Goal: Contribute content: Contribute content

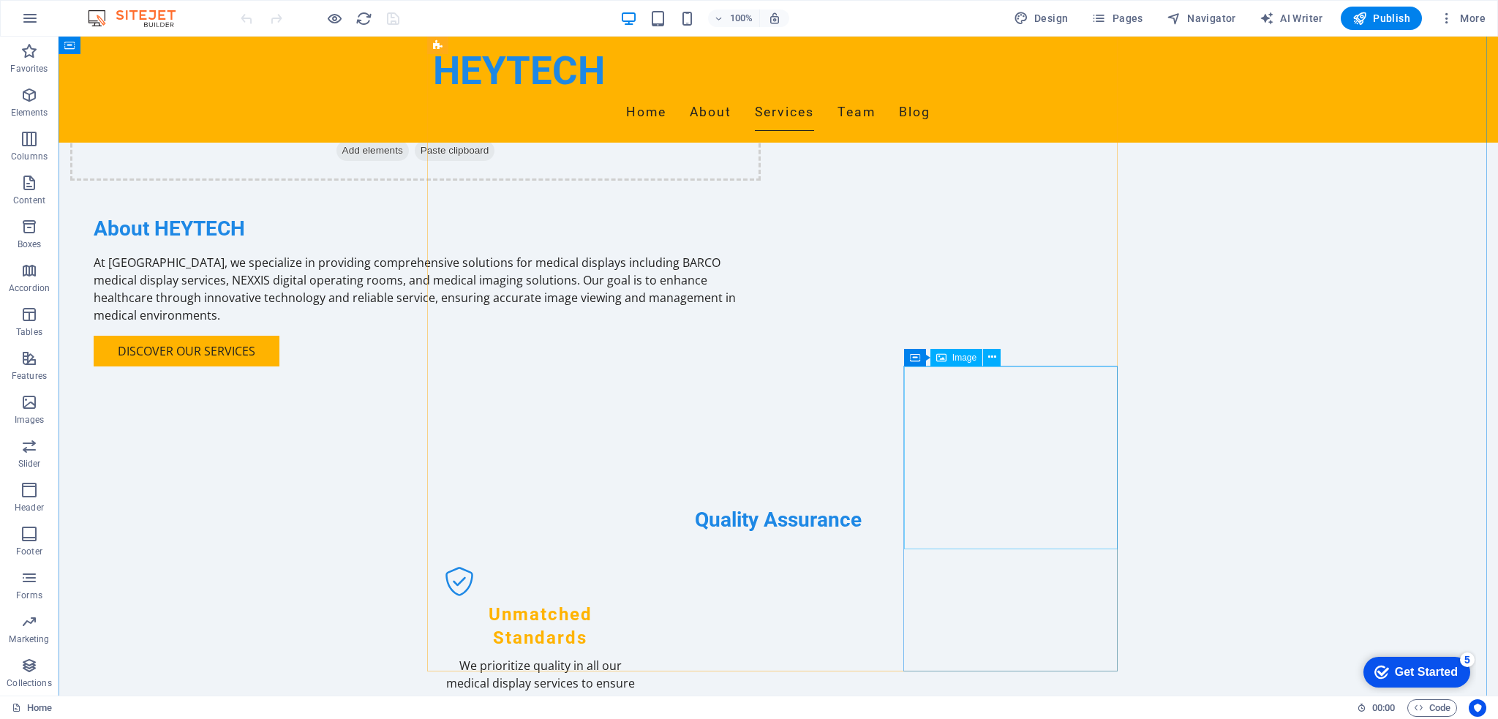
scroll to position [1463, 0]
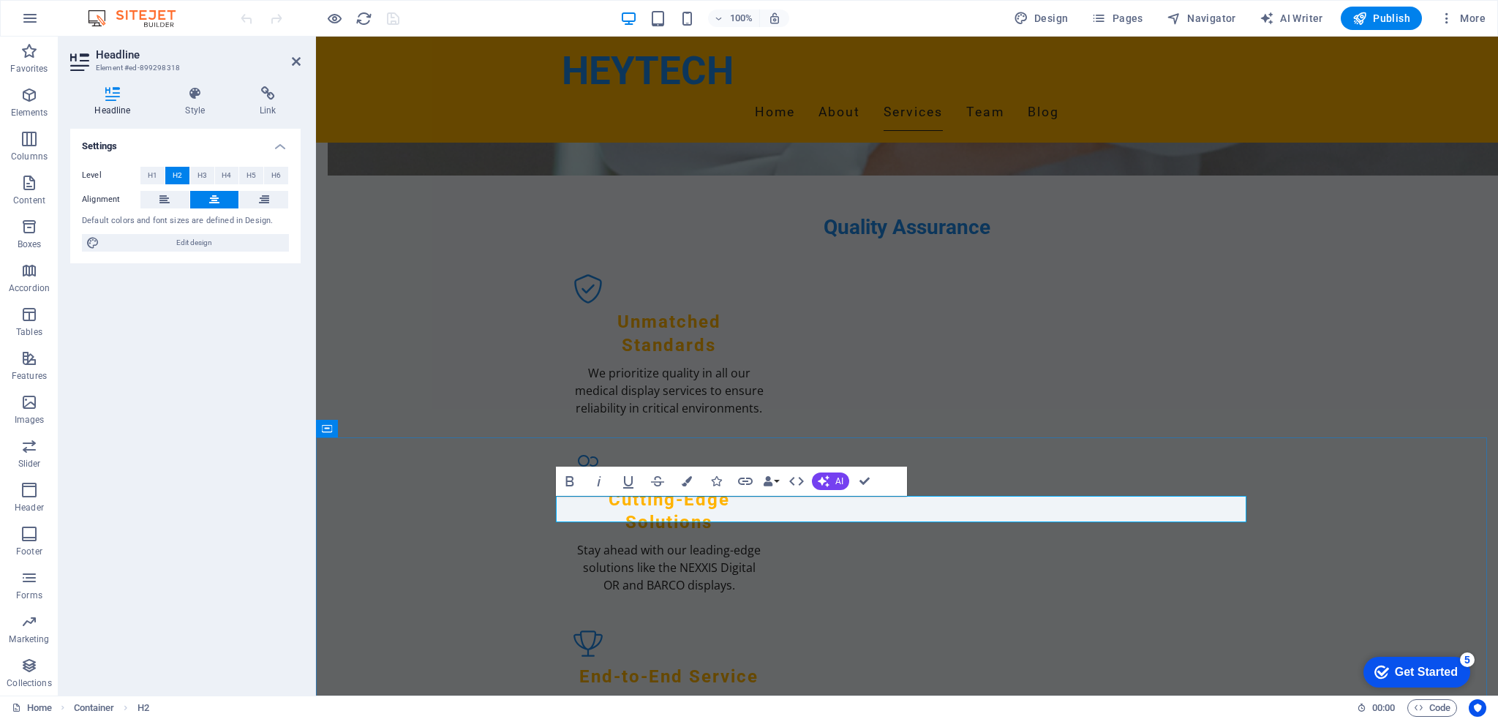
drag, startPoint x: 987, startPoint y: 511, endPoint x: 848, endPoint y: 518, distance: 139.1
copy h2 "​Referrance"
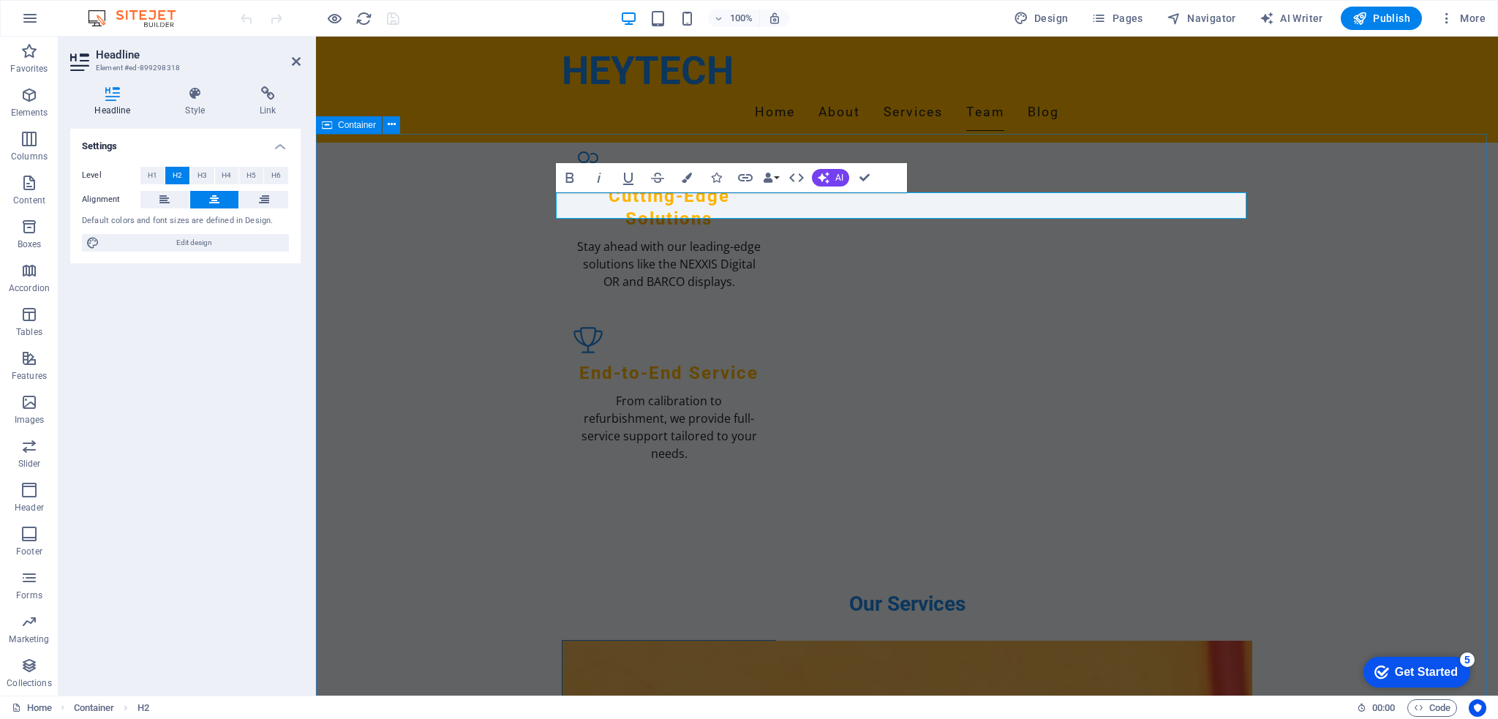
scroll to position [1746, 0]
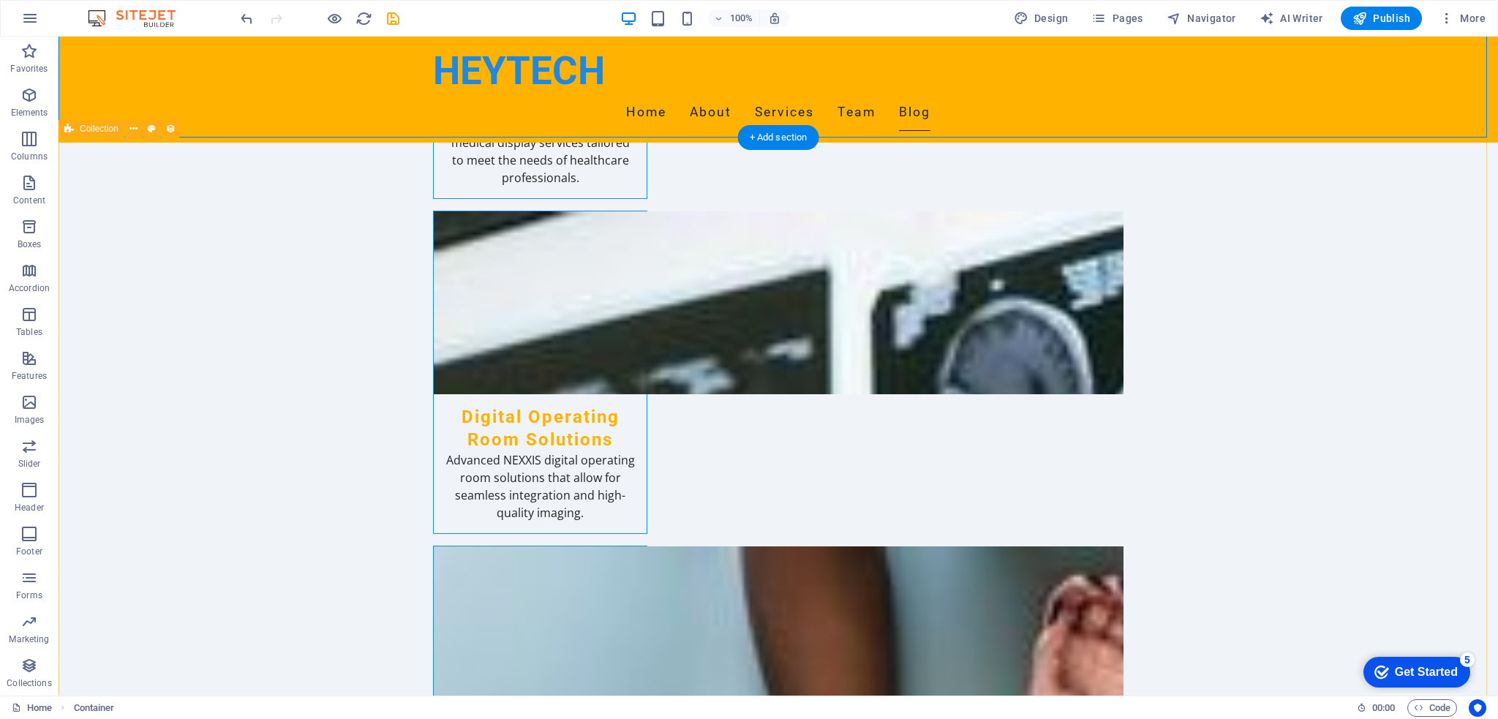
scroll to position [2624, 0]
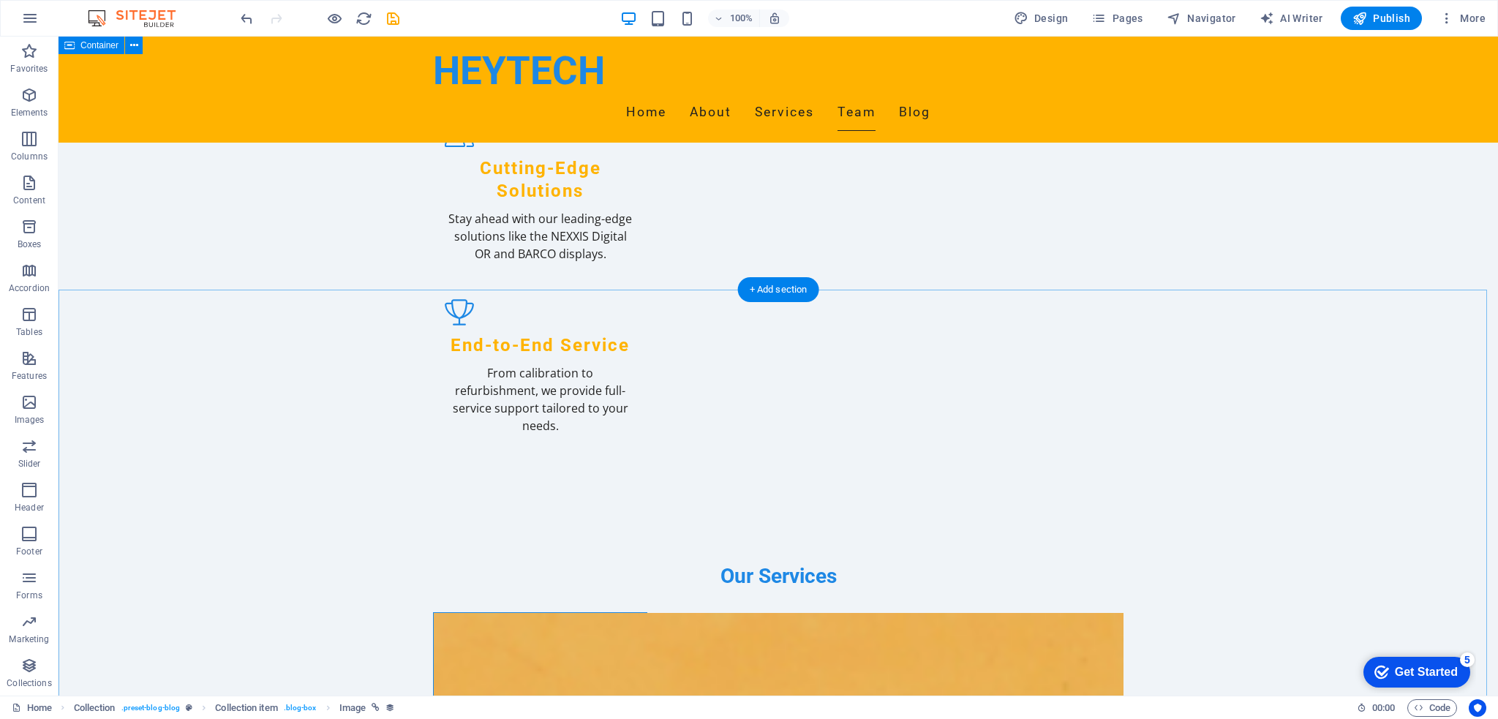
scroll to position [1600, 0]
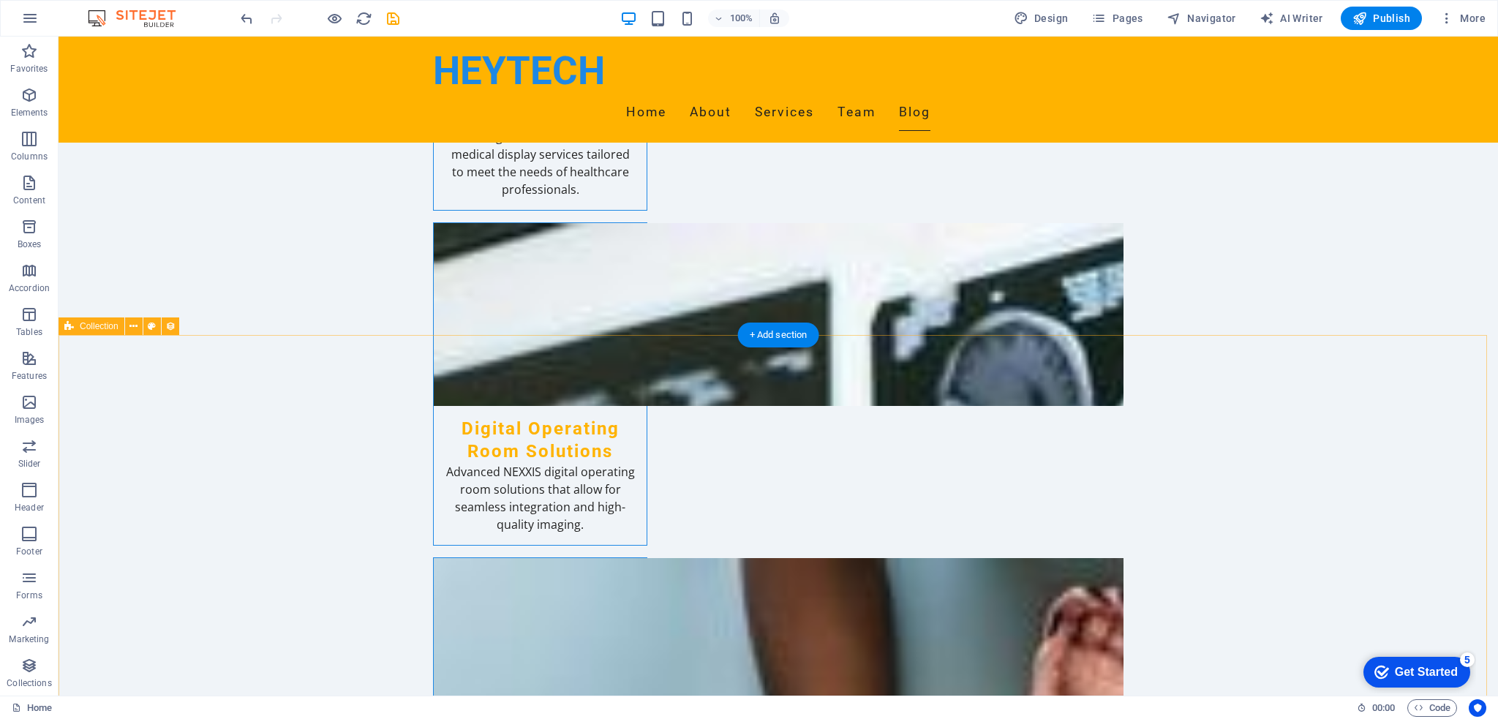
scroll to position [2405, 0]
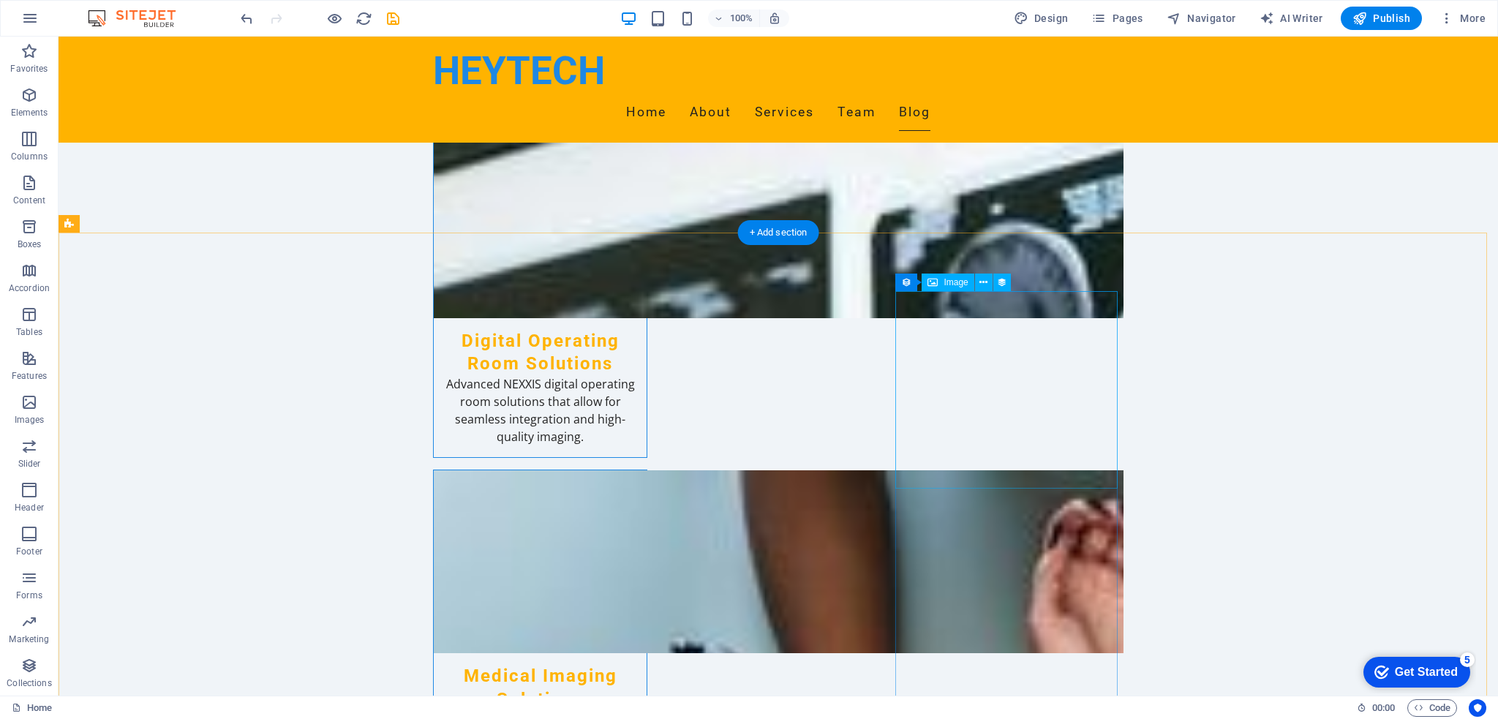
scroll to position [2624, 0]
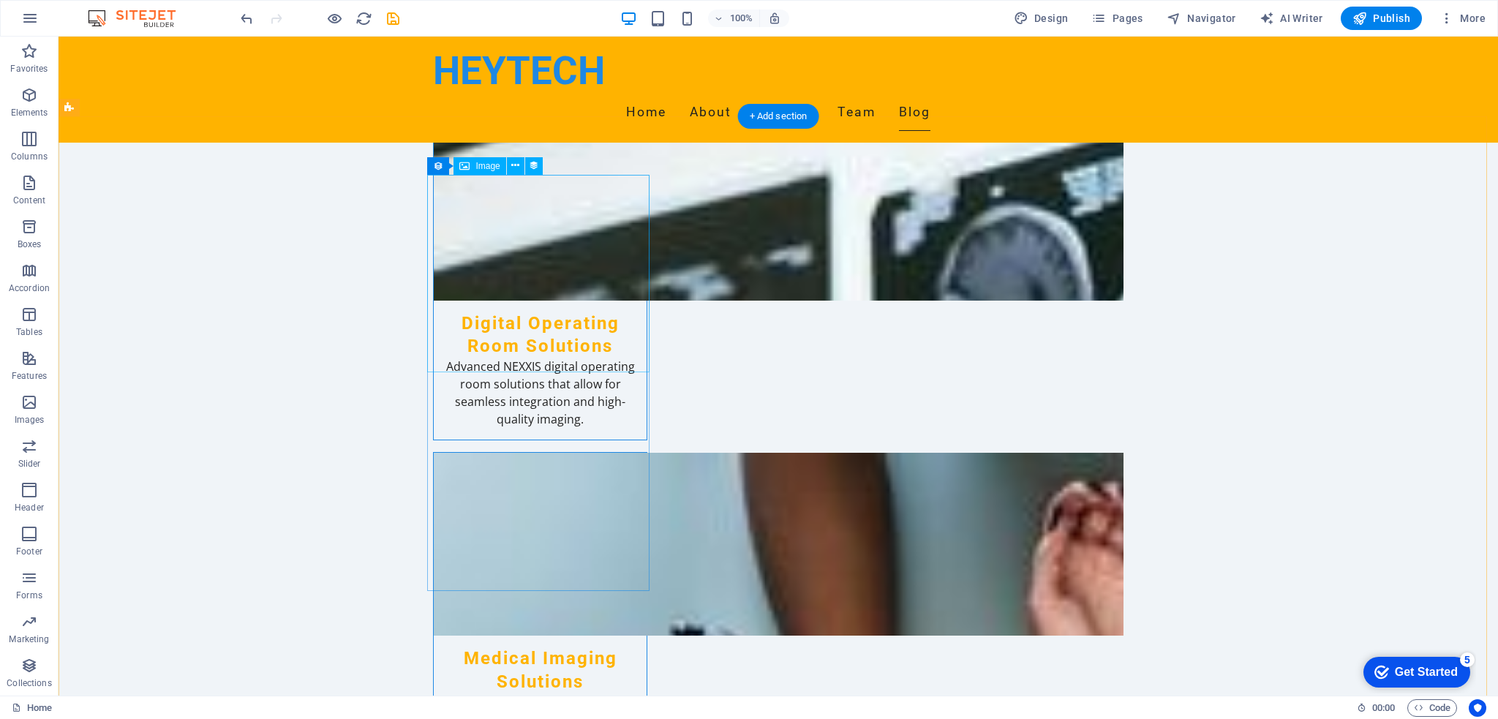
click at [490, 167] on span "Image" at bounding box center [487, 166] width 24 height 9
click at [487, 167] on span "Image" at bounding box center [487, 166] width 24 height 9
select select "px"
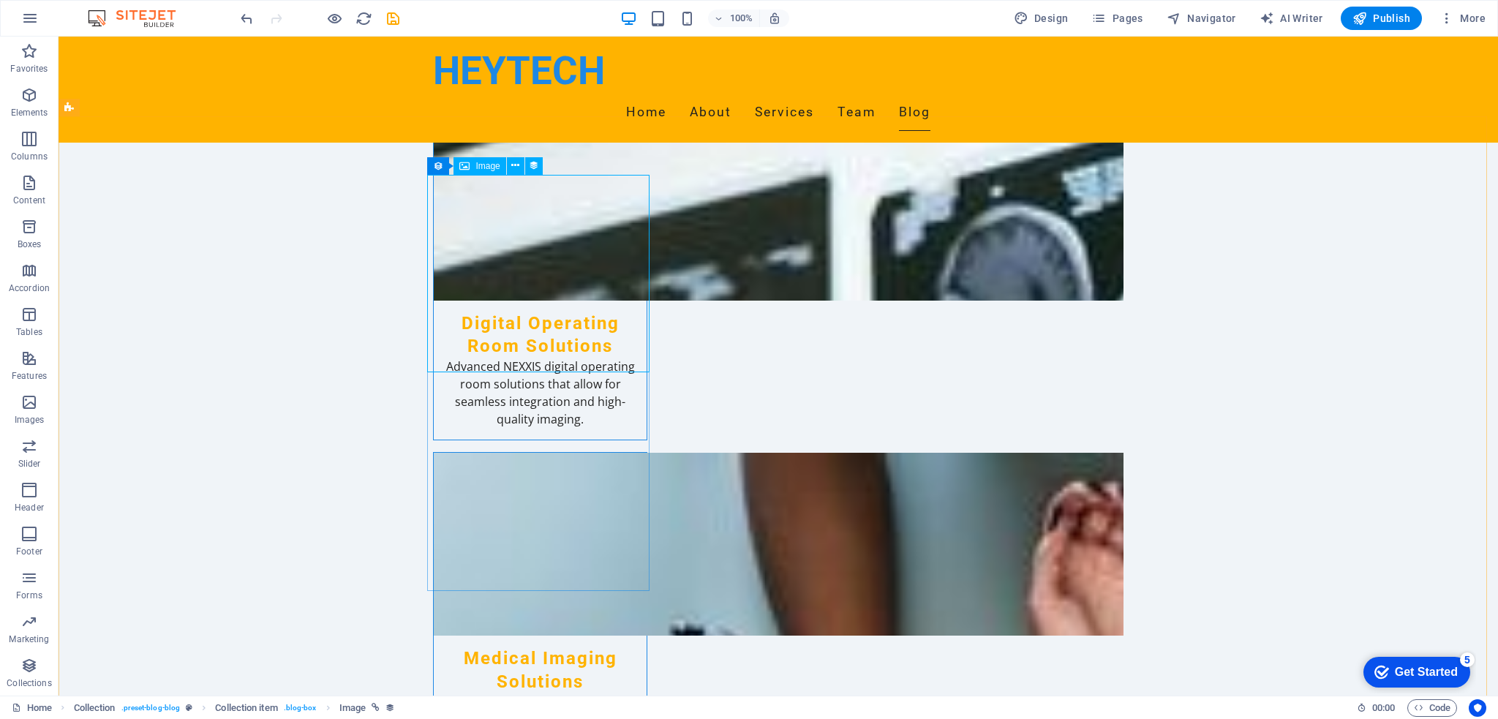
select select "px"
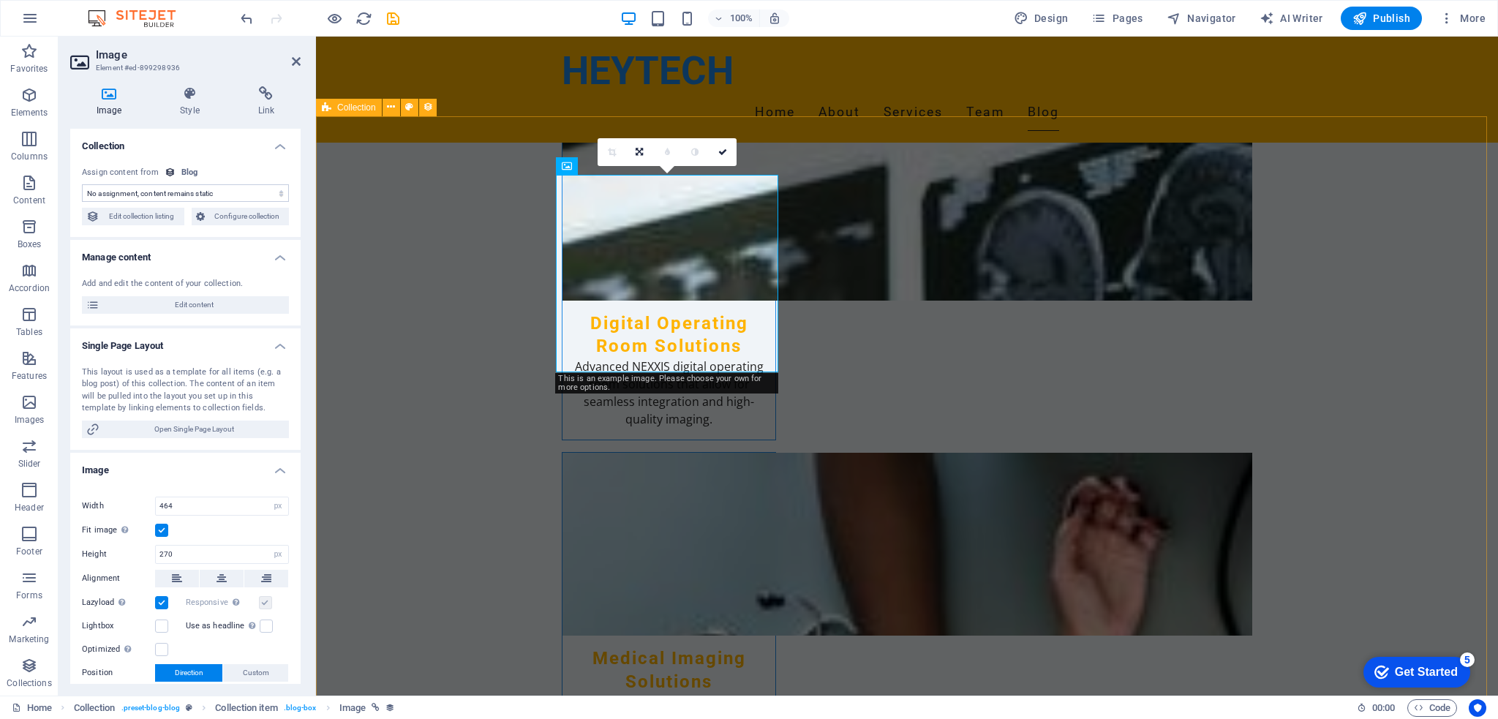
select select "image"
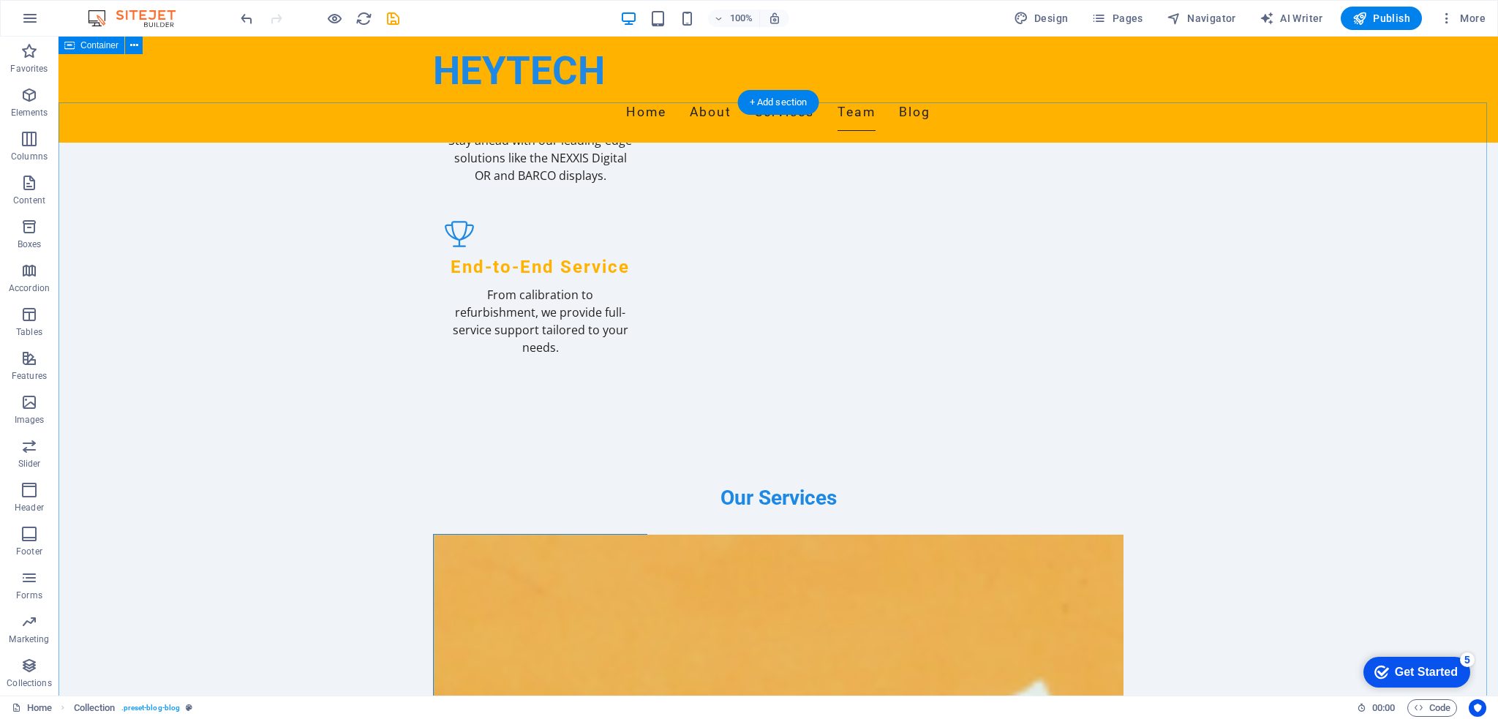
scroll to position [1673, 0]
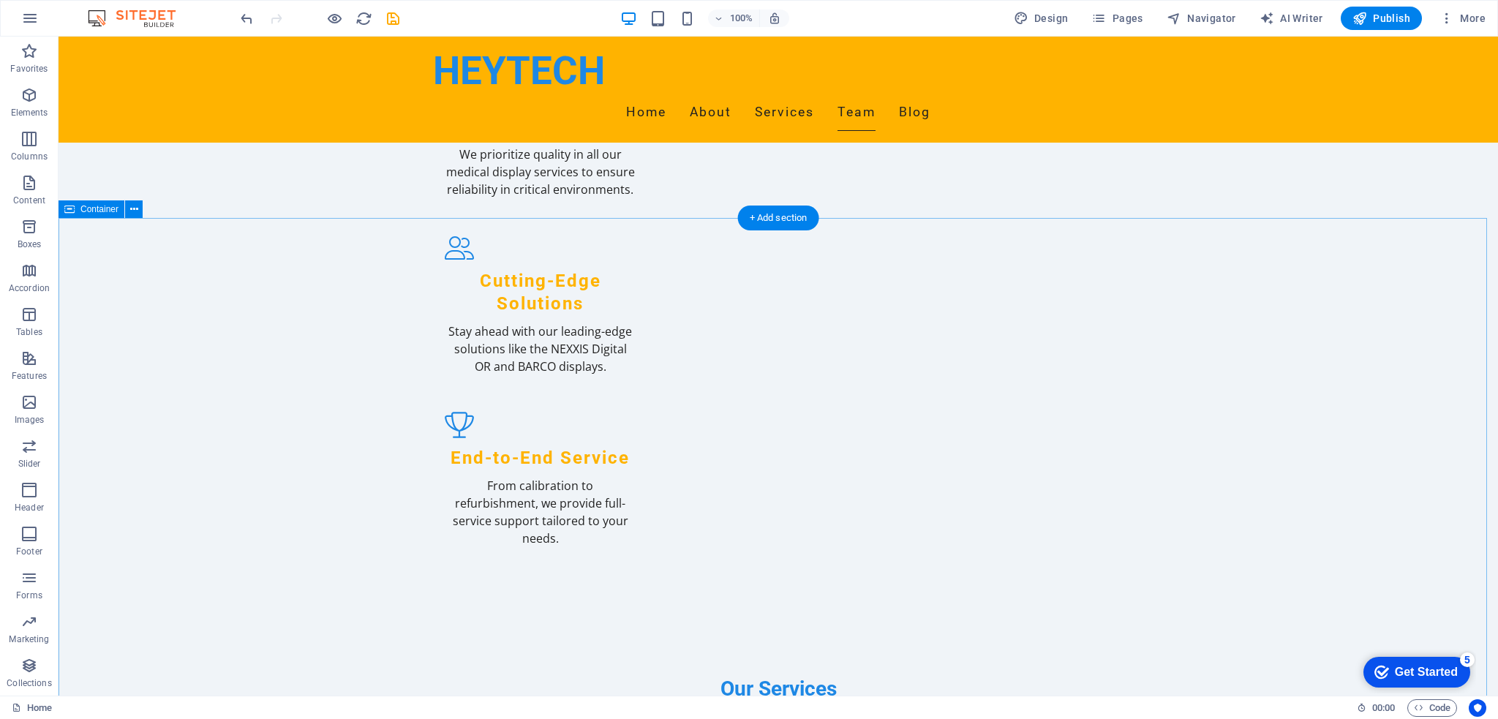
scroll to position [1682, 0]
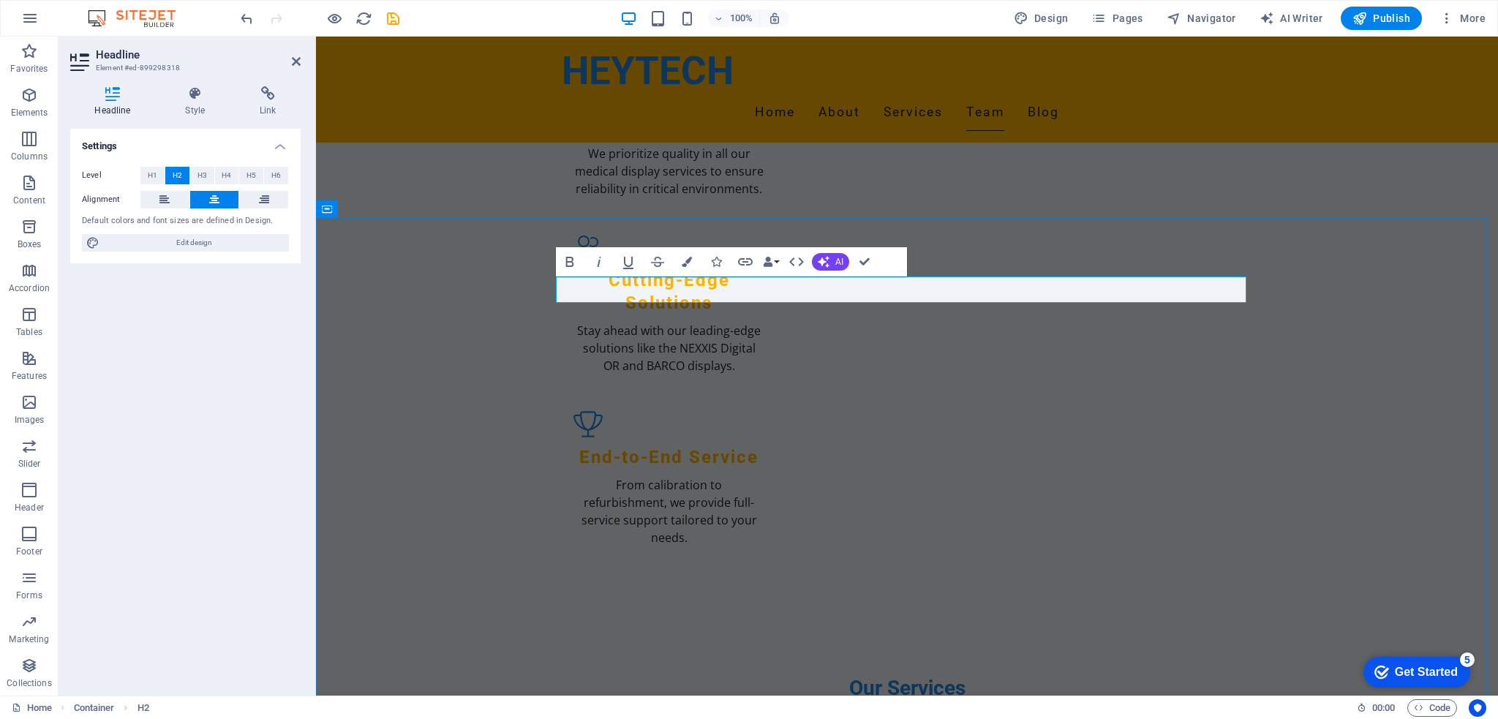
drag, startPoint x: 967, startPoint y: 290, endPoint x: 854, endPoint y: 287, distance: 112.7
drag, startPoint x: 983, startPoint y: 286, endPoint x: 883, endPoint y: 292, distance: 100.4
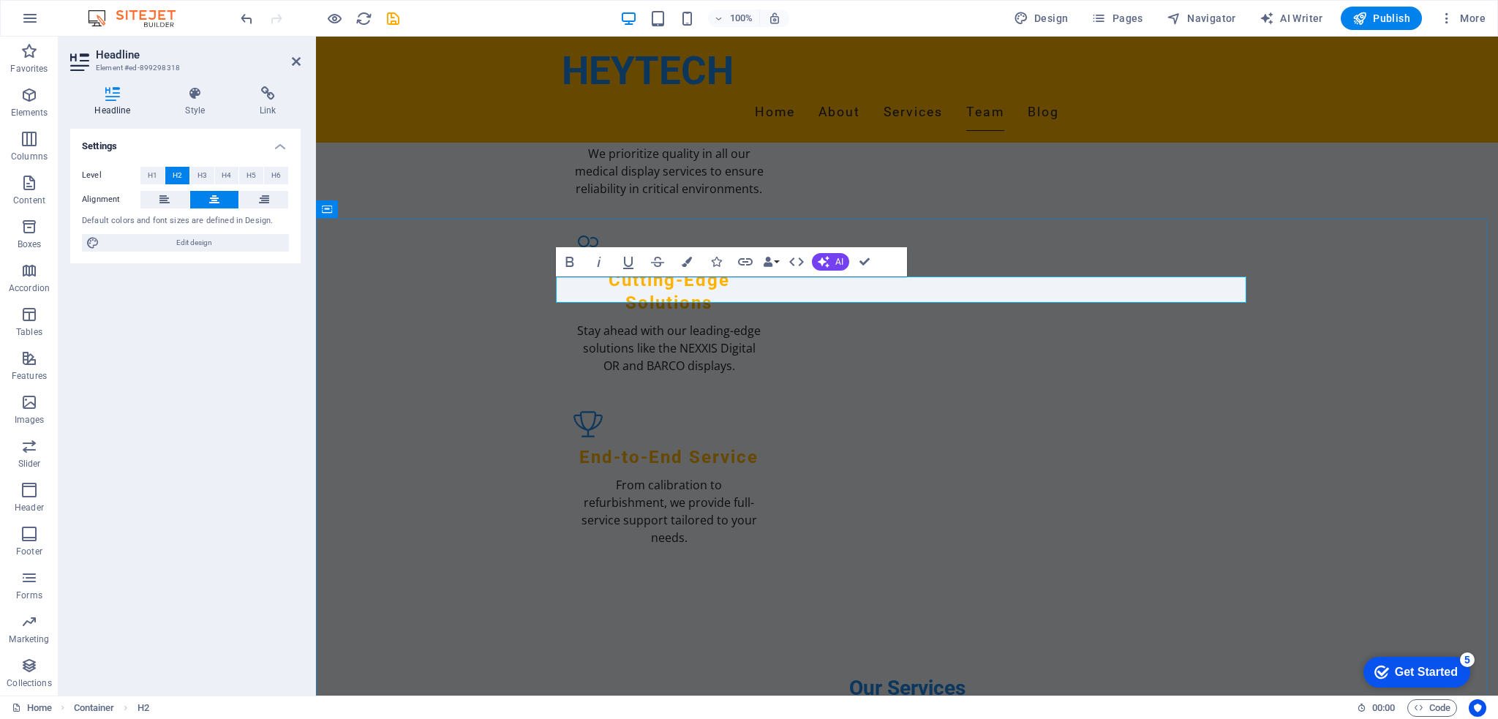
copy h2 "Partner"
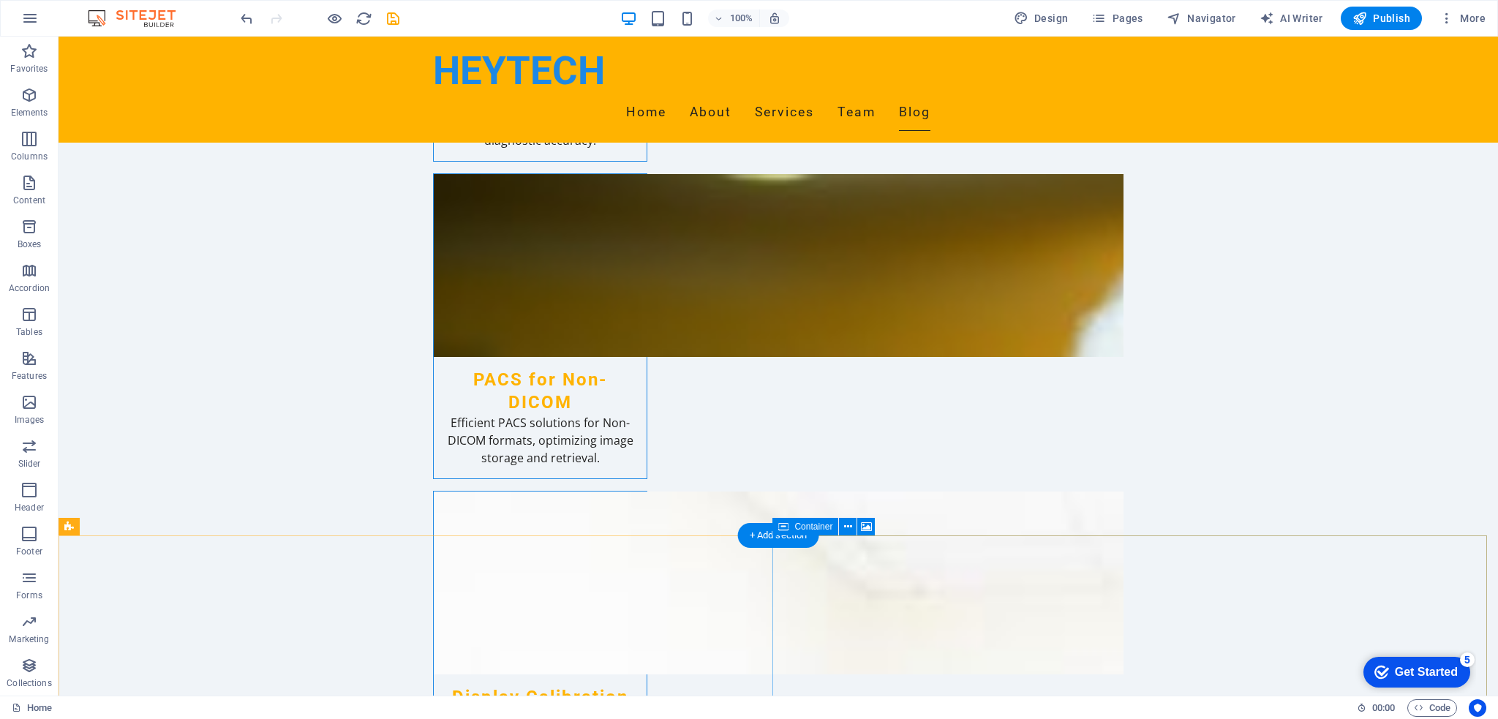
scroll to position [3279, 0]
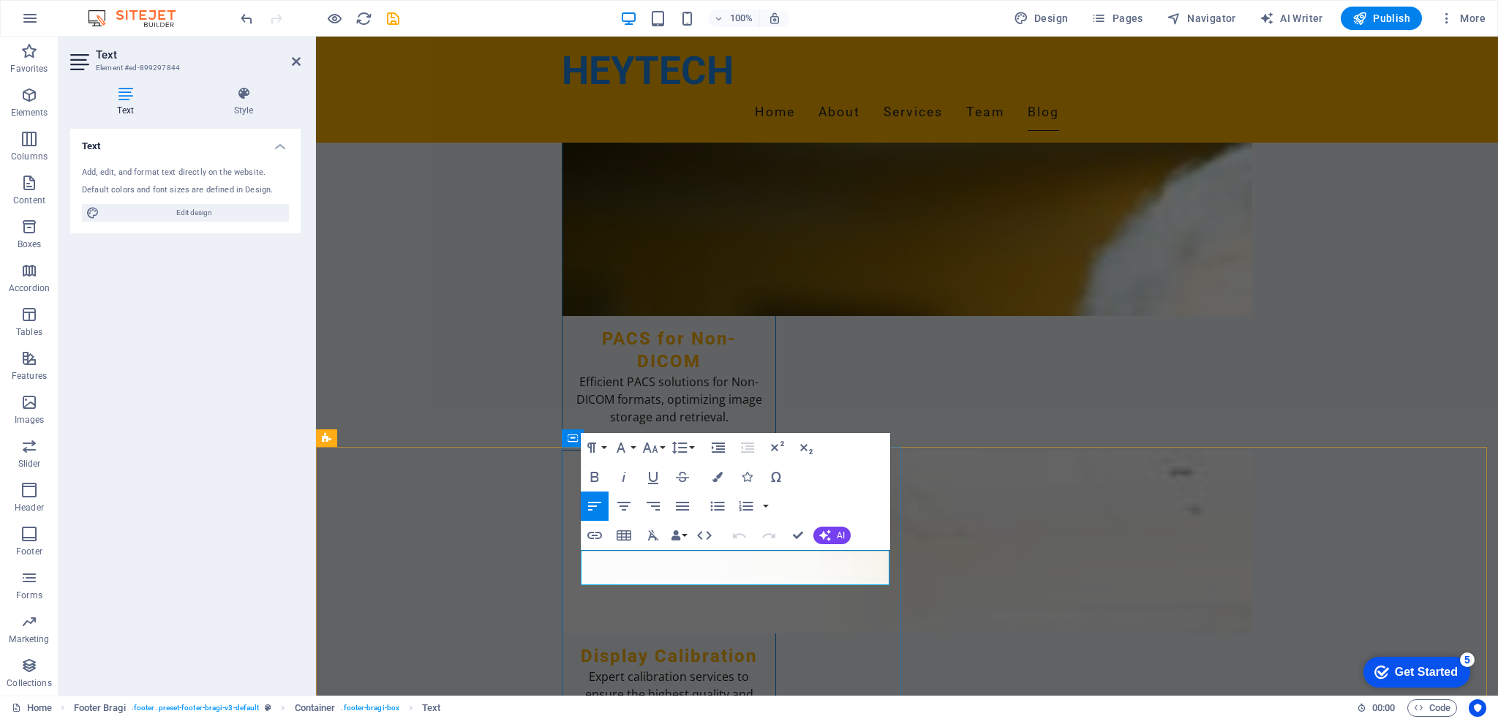
drag, startPoint x: 678, startPoint y: 561, endPoint x: 595, endPoint y: 563, distance: 83.4
drag, startPoint x: 725, startPoint y: 572, endPoint x: 608, endPoint y: 576, distance: 117.1
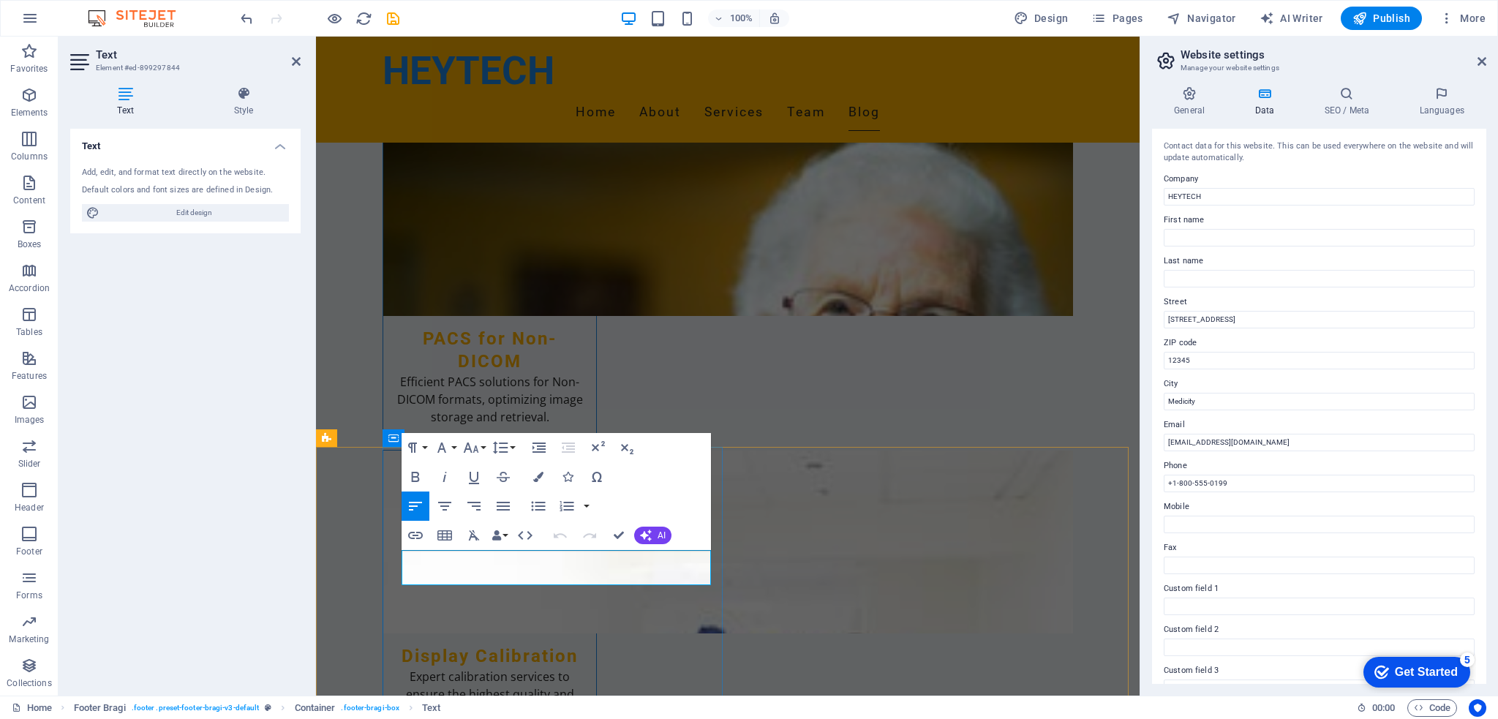
drag, startPoint x: 540, startPoint y: 560, endPoint x: 453, endPoint y: 567, distance: 87.3
drag, startPoint x: 496, startPoint y: 578, endPoint x: 410, endPoint y: 578, distance: 86.3
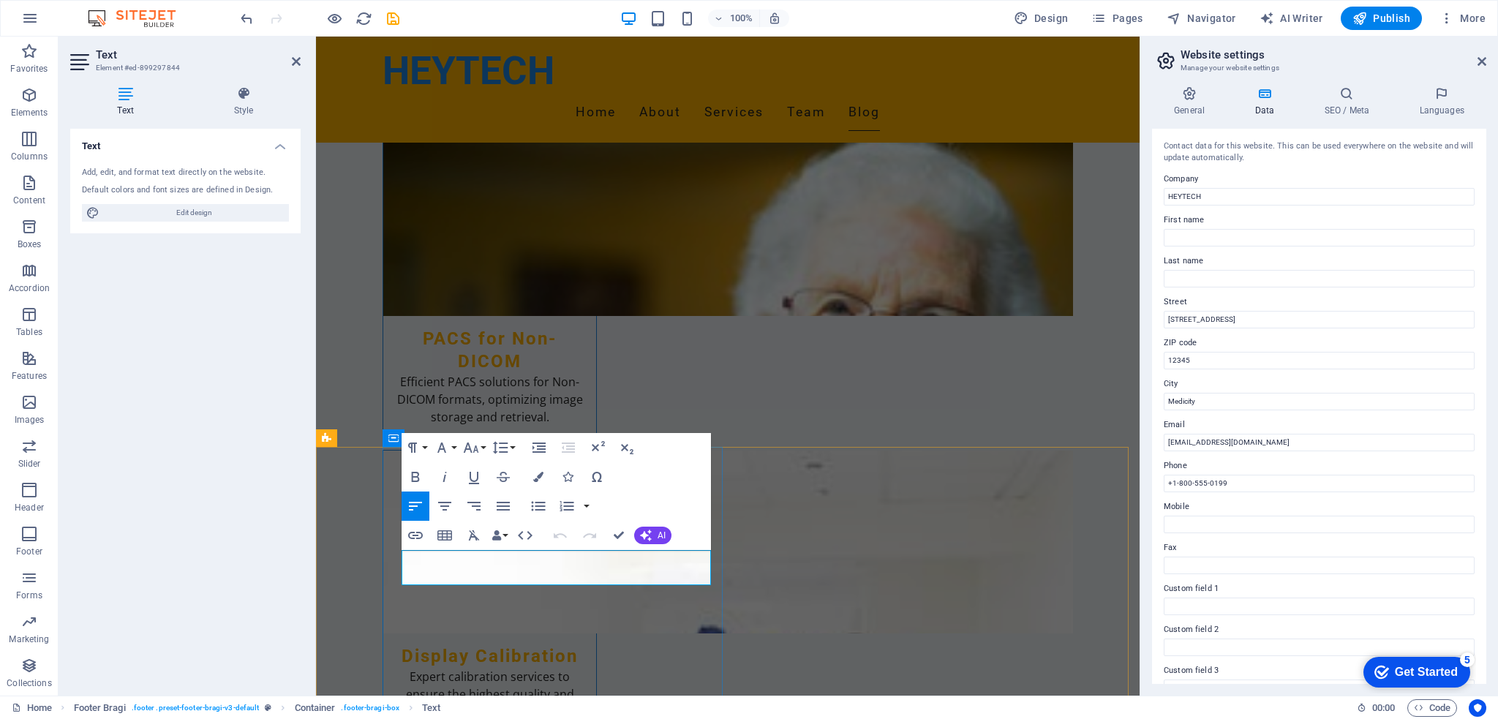
drag, startPoint x: 494, startPoint y: 576, endPoint x: 403, endPoint y: 582, distance: 91.7
drag, startPoint x: 512, startPoint y: 576, endPoint x: 404, endPoint y: 577, distance: 108.2
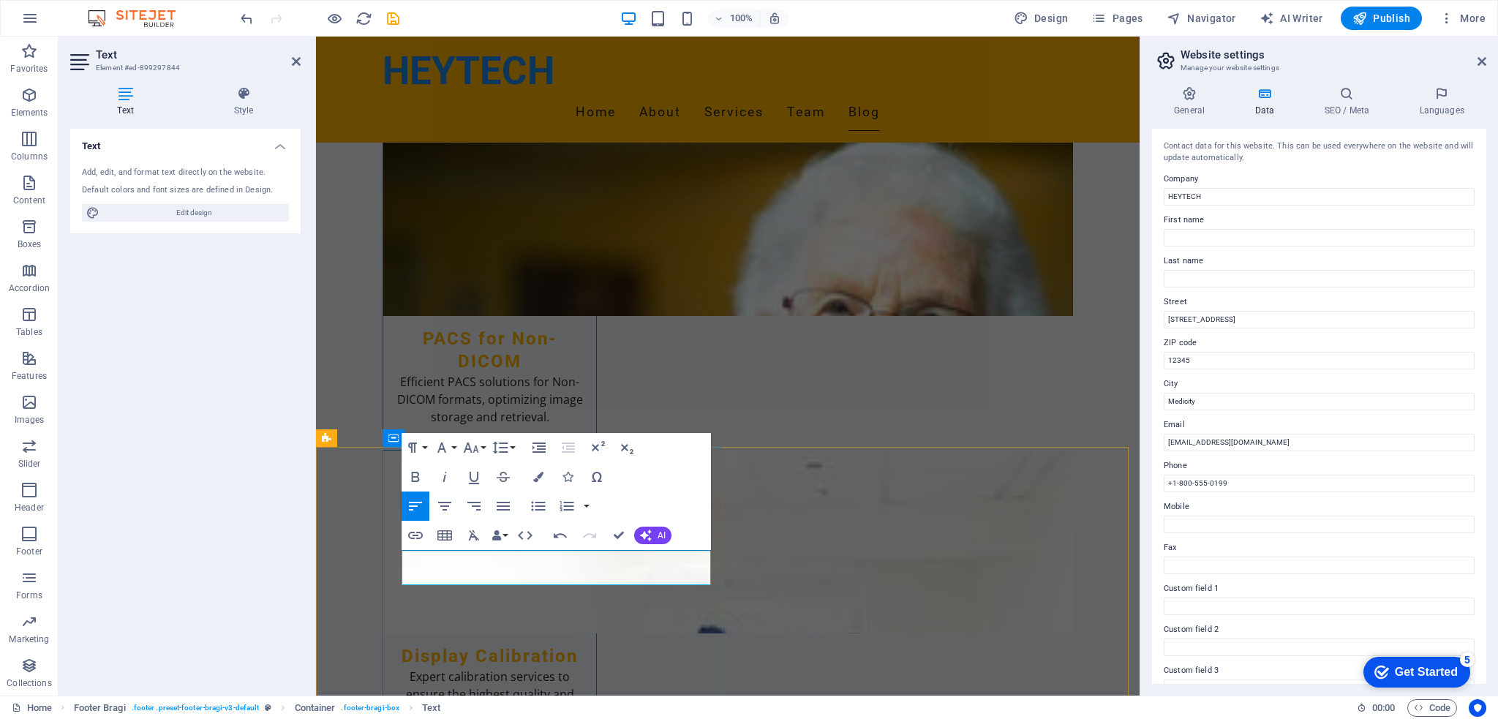
drag, startPoint x: 515, startPoint y: 578, endPoint x: 401, endPoint y: 576, distance: 113.4
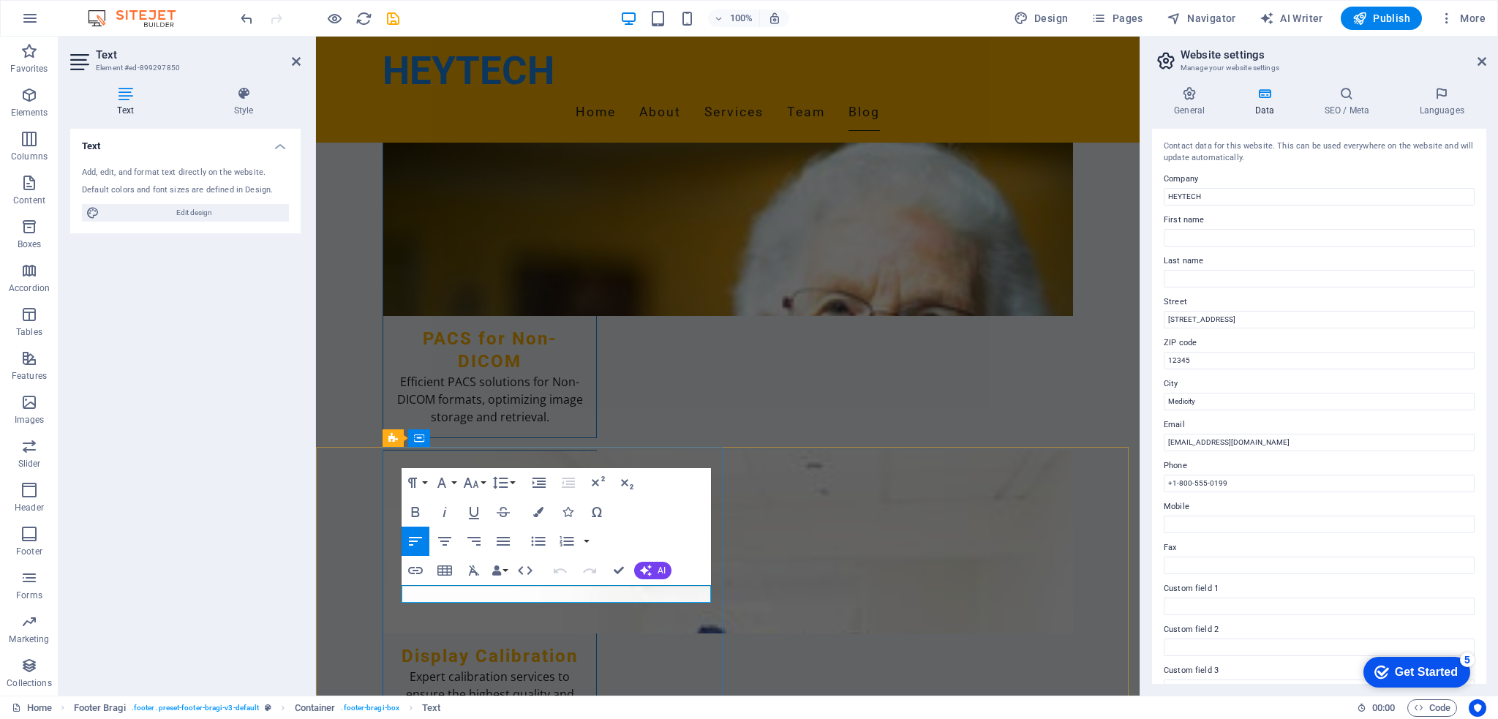
drag, startPoint x: 497, startPoint y: 593, endPoint x: 411, endPoint y: 591, distance: 86.3
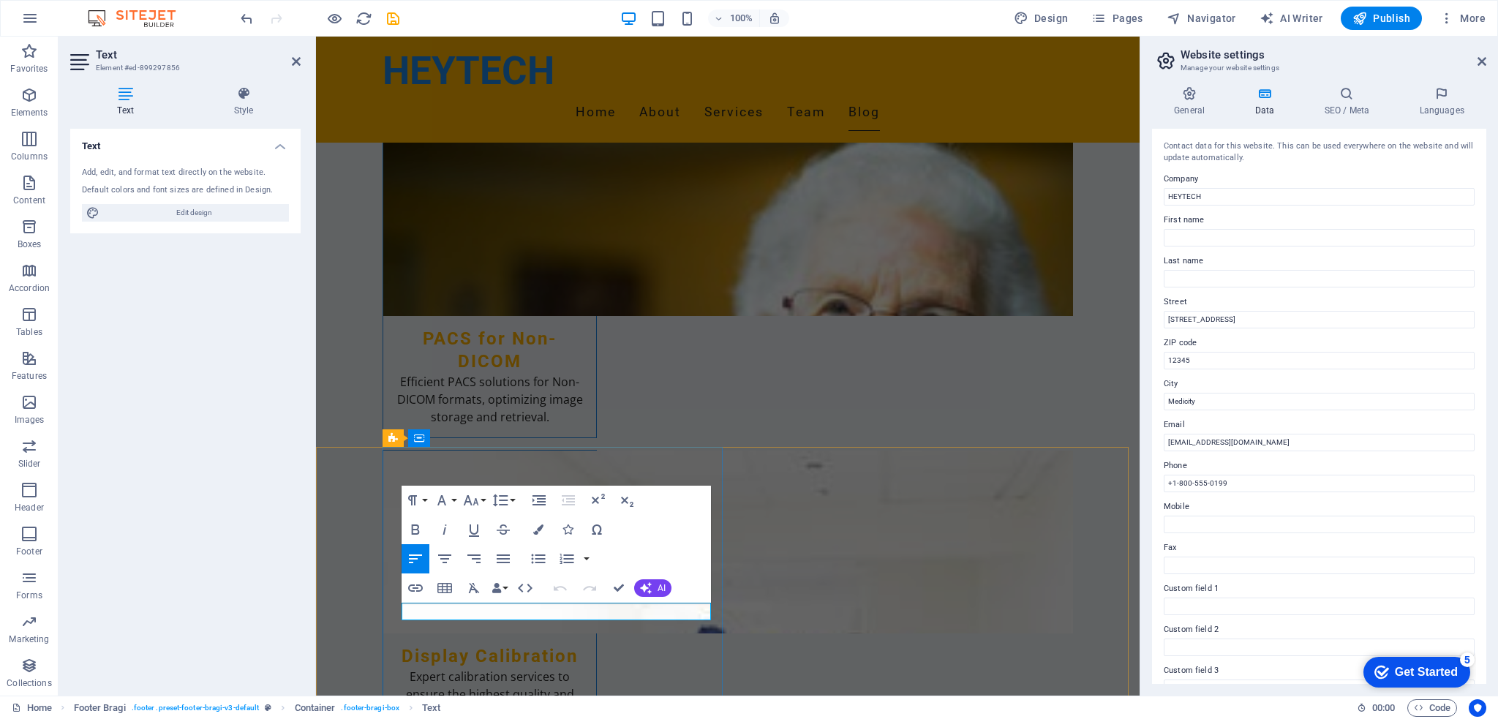
drag, startPoint x: 506, startPoint y: 611, endPoint x: 424, endPoint y: 611, distance: 81.9
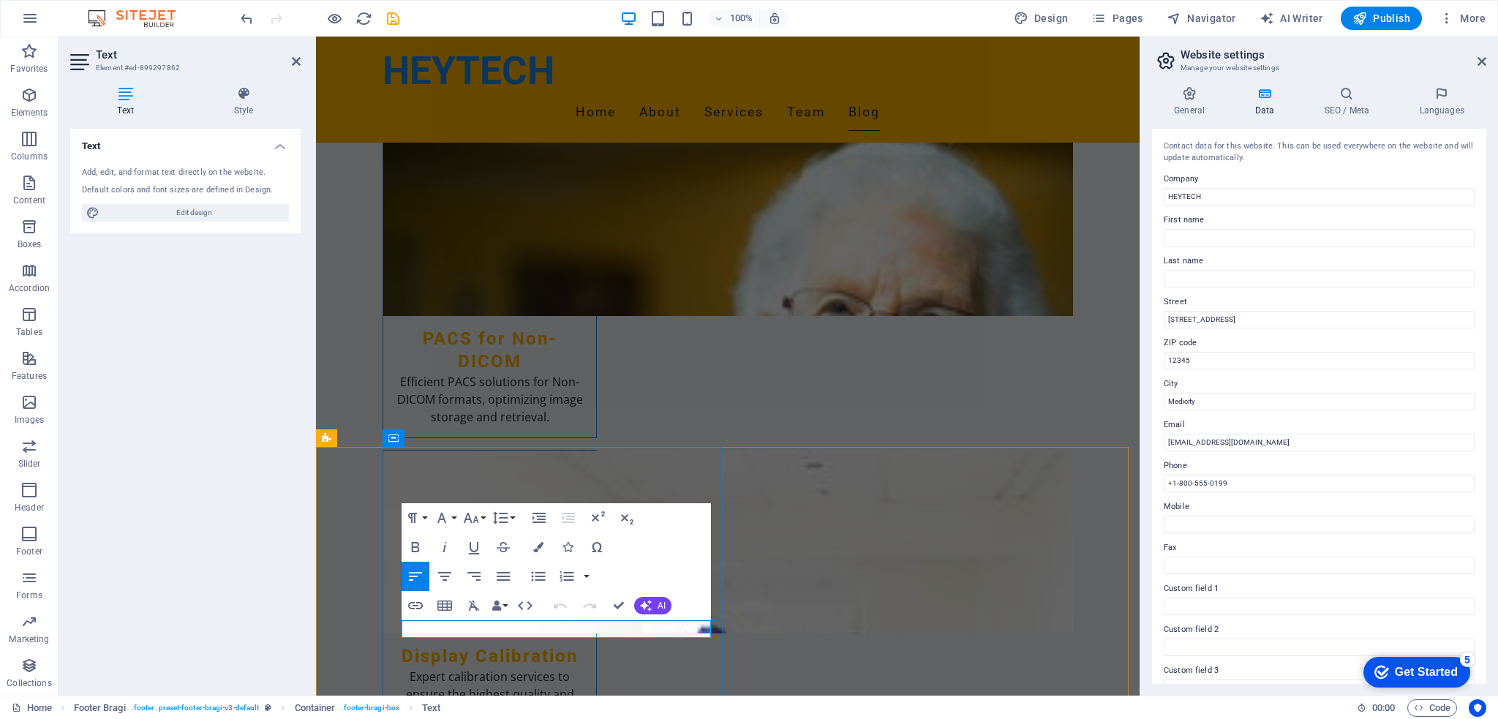
drag, startPoint x: 566, startPoint y: 631, endPoint x: 407, endPoint y: 629, distance: 159.4
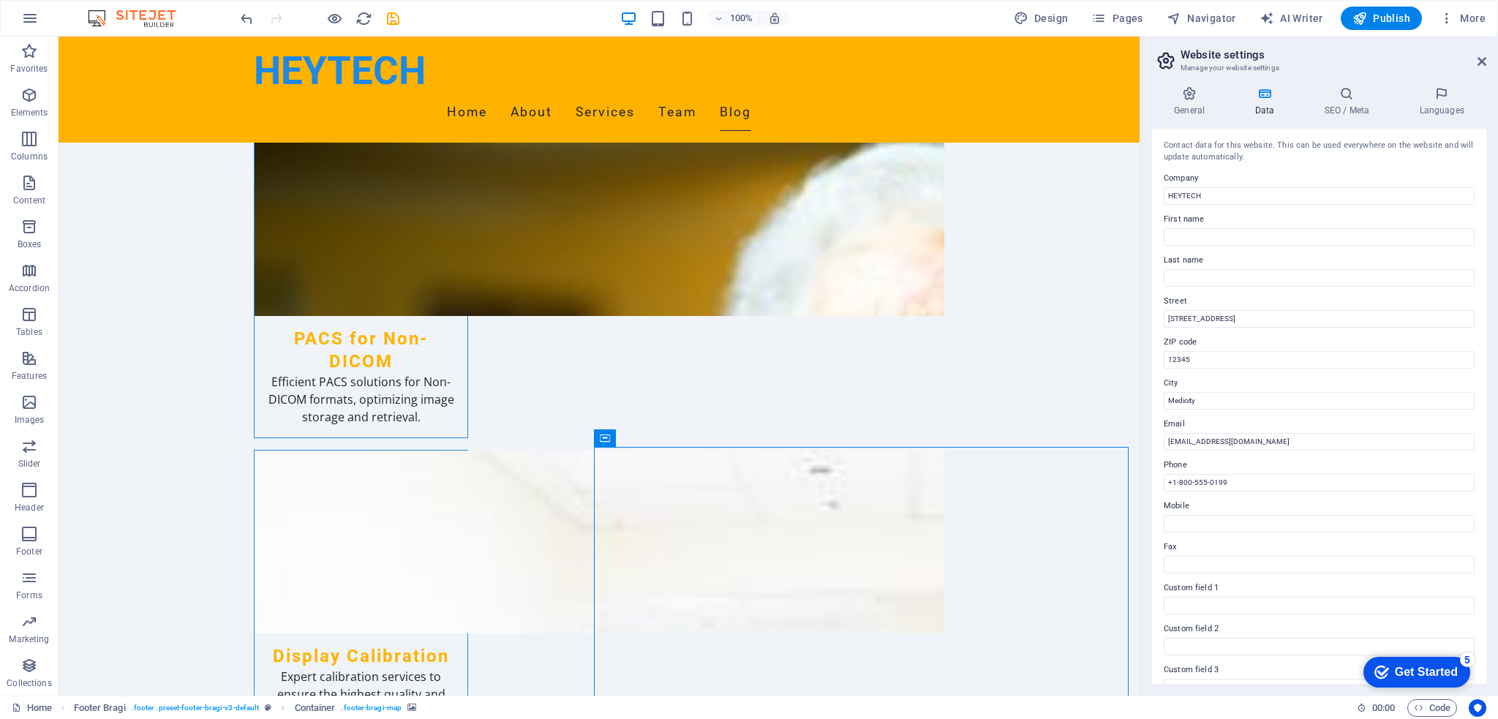
scroll to position [0, 0]
drag, startPoint x: 1293, startPoint y: 514, endPoint x: 1129, endPoint y: 491, distance: 165.5
drag, startPoint x: 1250, startPoint y: 317, endPoint x: 1237, endPoint y: 399, distance: 83.6
click at [1164, 329] on div "Contact data for this website. This can be used everywhere on the website and w…" at bounding box center [1319, 406] width 334 height 555
click at [1226, 319] on input "[STREET_ADDRESS]" at bounding box center [1319, 320] width 311 height 18
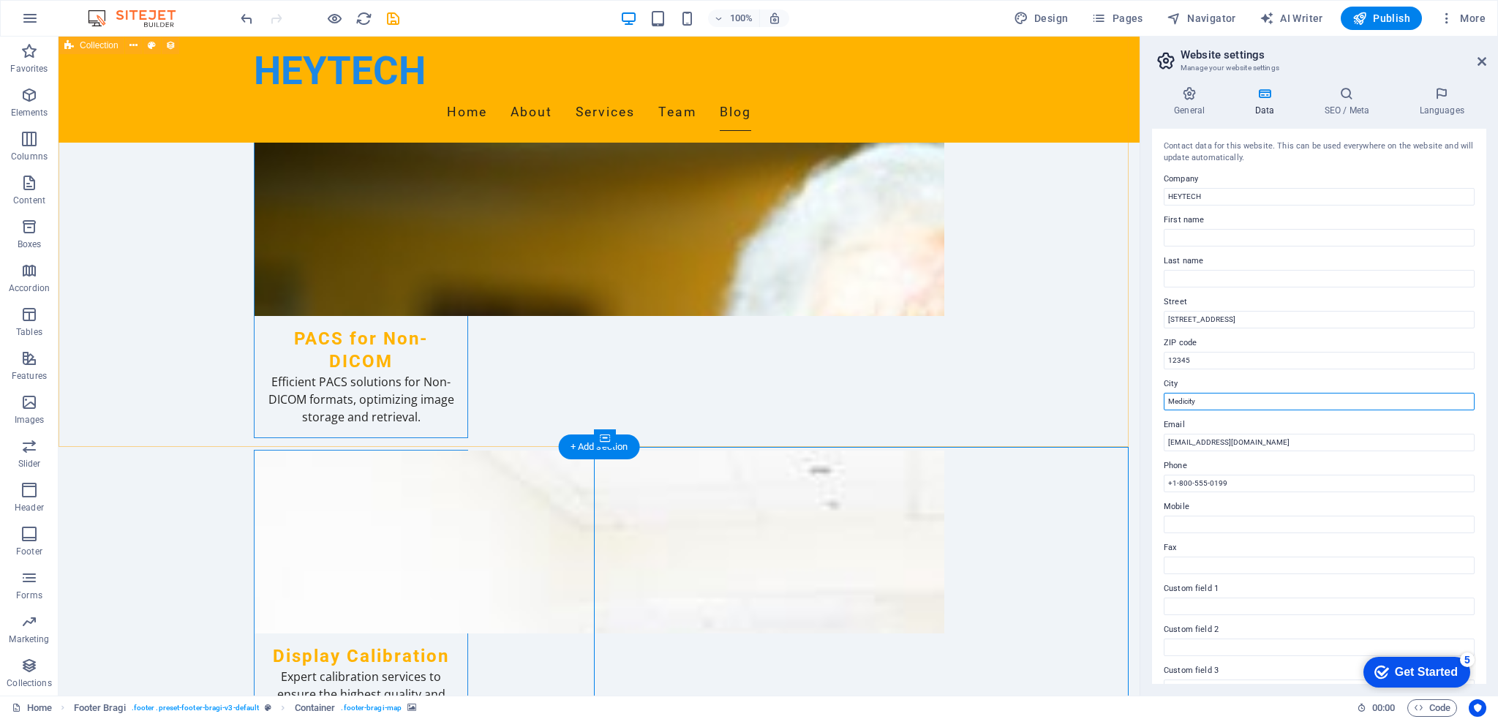
drag, startPoint x: 1278, startPoint y: 442, endPoint x: 1115, endPoint y: 416, distance: 165.8
click at [1266, 409] on input "Medicity" at bounding box center [1319, 402] width 311 height 18
type input "[GEOGRAPHIC_DATA]"
click at [1181, 109] on h4 "General" at bounding box center [1192, 101] width 80 height 31
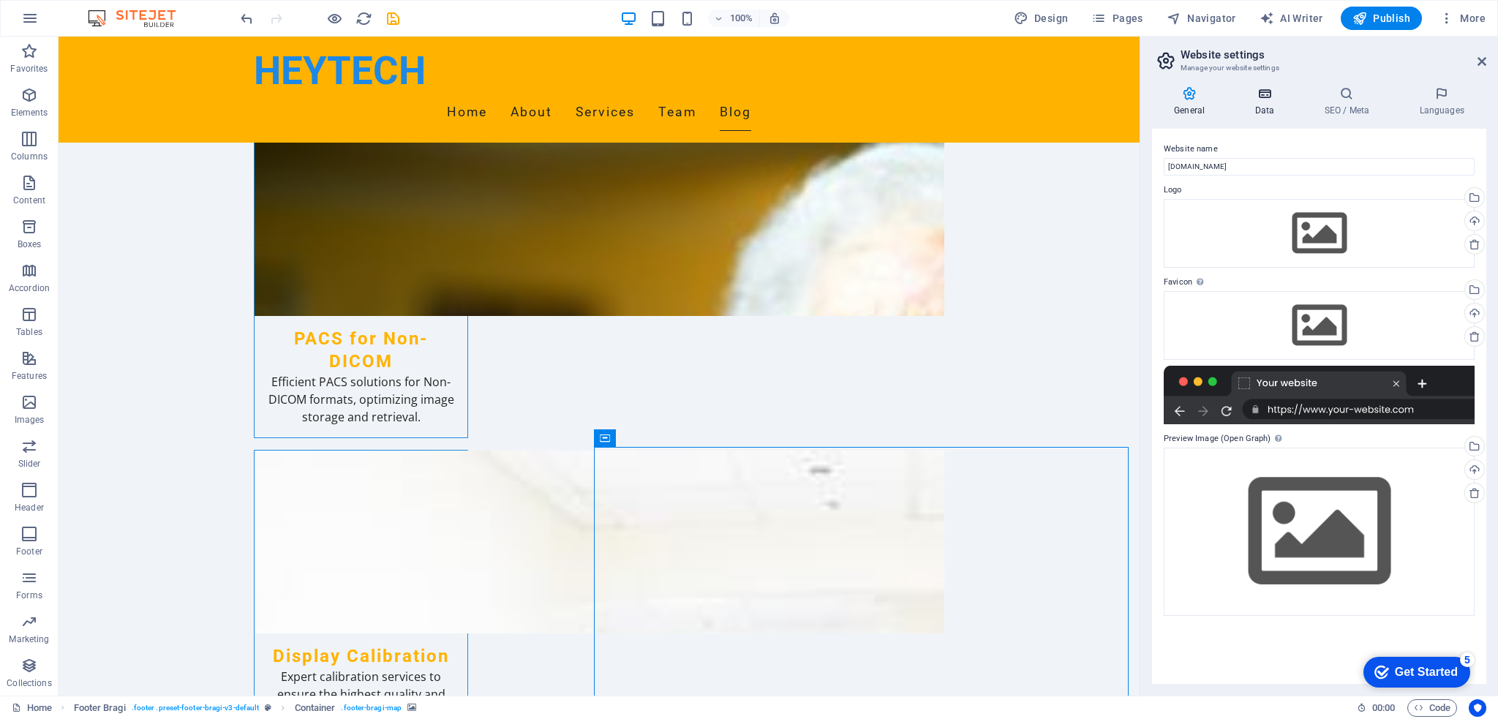
click at [1267, 108] on h4 "Data" at bounding box center [1266, 101] width 69 height 31
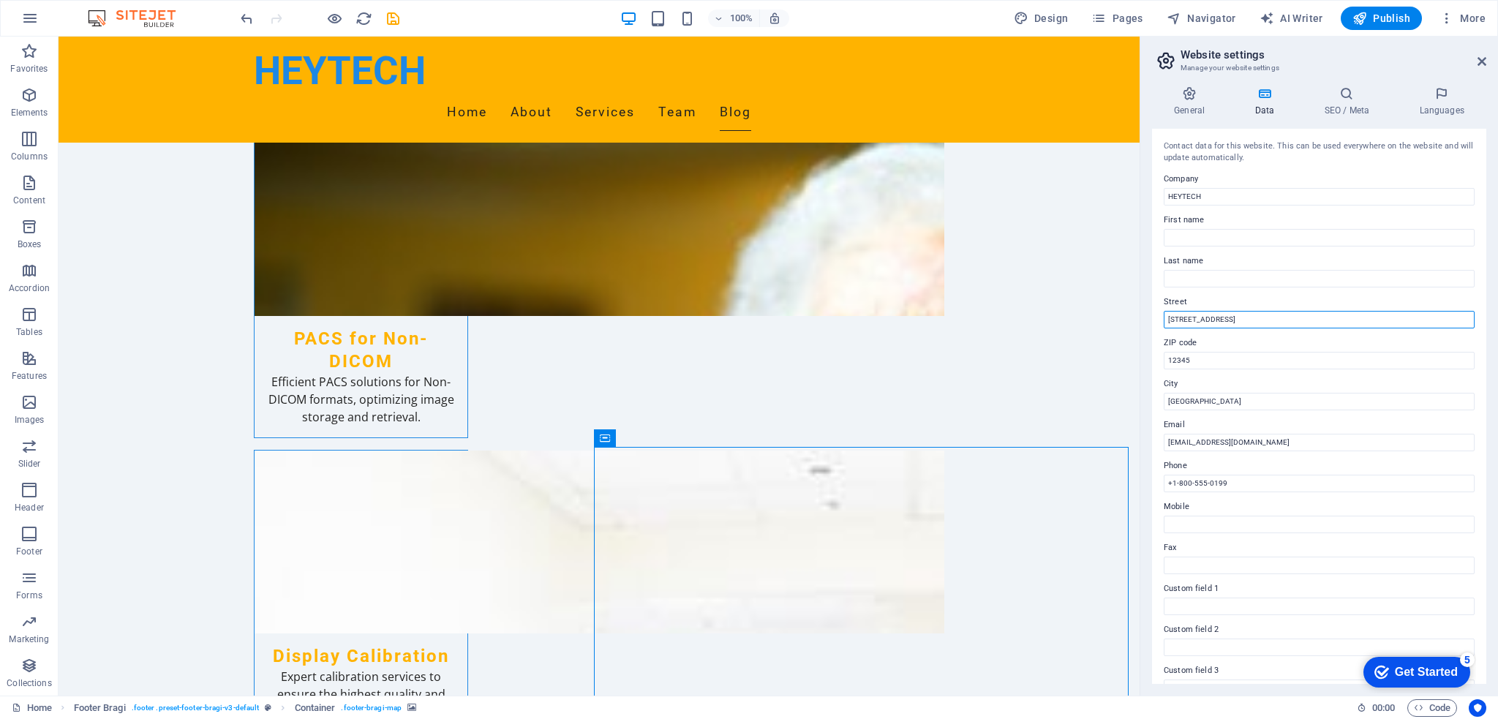
click at [1230, 317] on input "[STREET_ADDRESS]" at bounding box center [1319, 320] width 311 height 18
drag, startPoint x: 1289, startPoint y: 353, endPoint x: 1133, endPoint y: 336, distance: 156.8
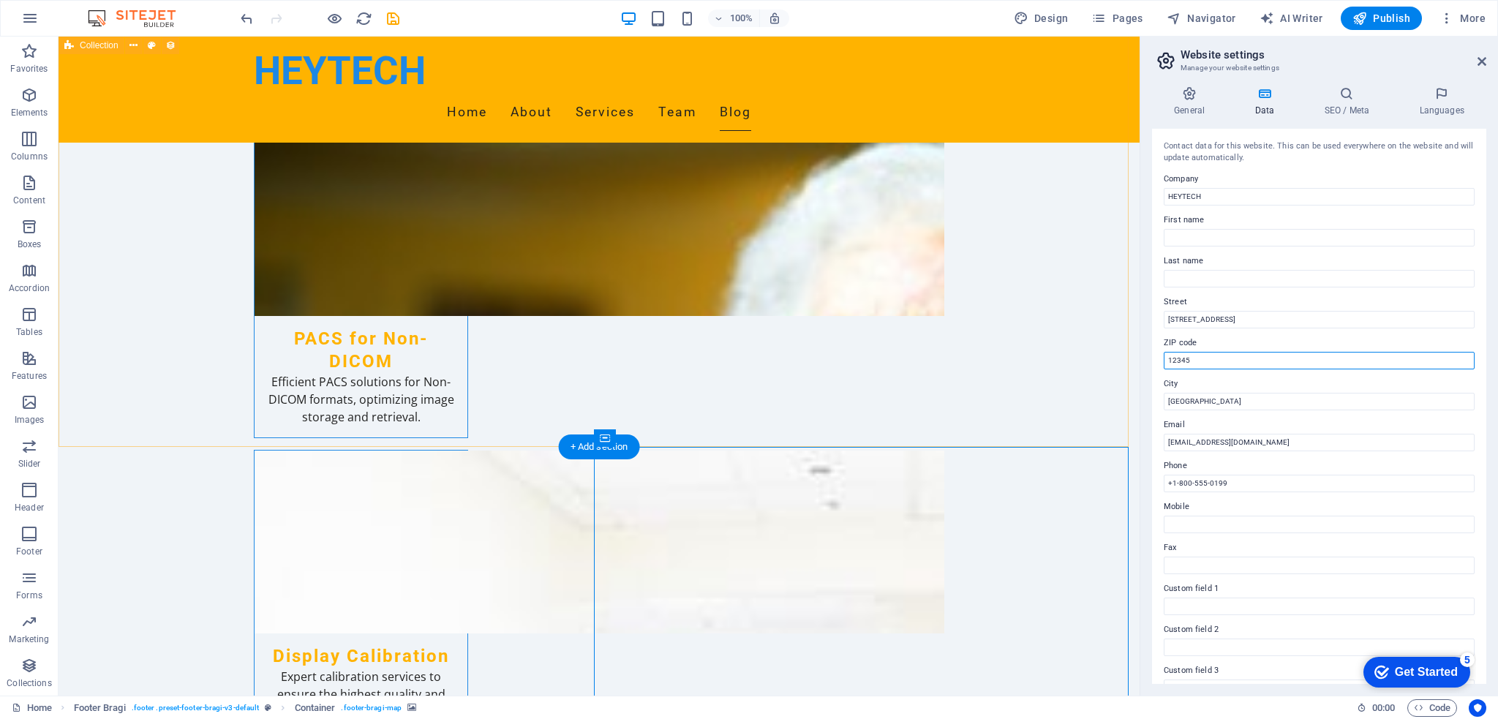
drag, startPoint x: 1289, startPoint y: 393, endPoint x: 1115, endPoint y: 382, distance: 173.6
type input "10260"
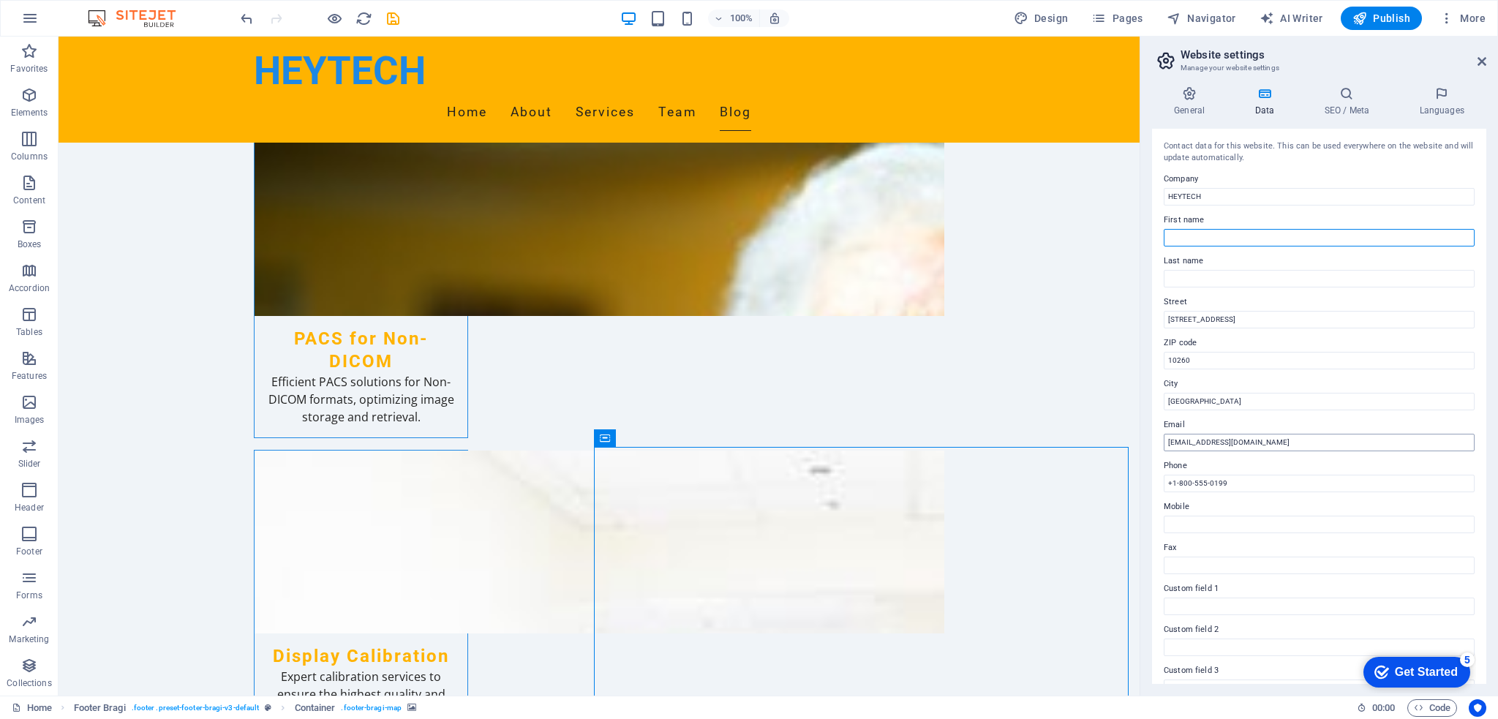
type input "Sukol"
type input "Wongvanich"
type input "10260"
click at [1302, 393] on input "[GEOGRAPHIC_DATA]" at bounding box center [1319, 402] width 311 height 18
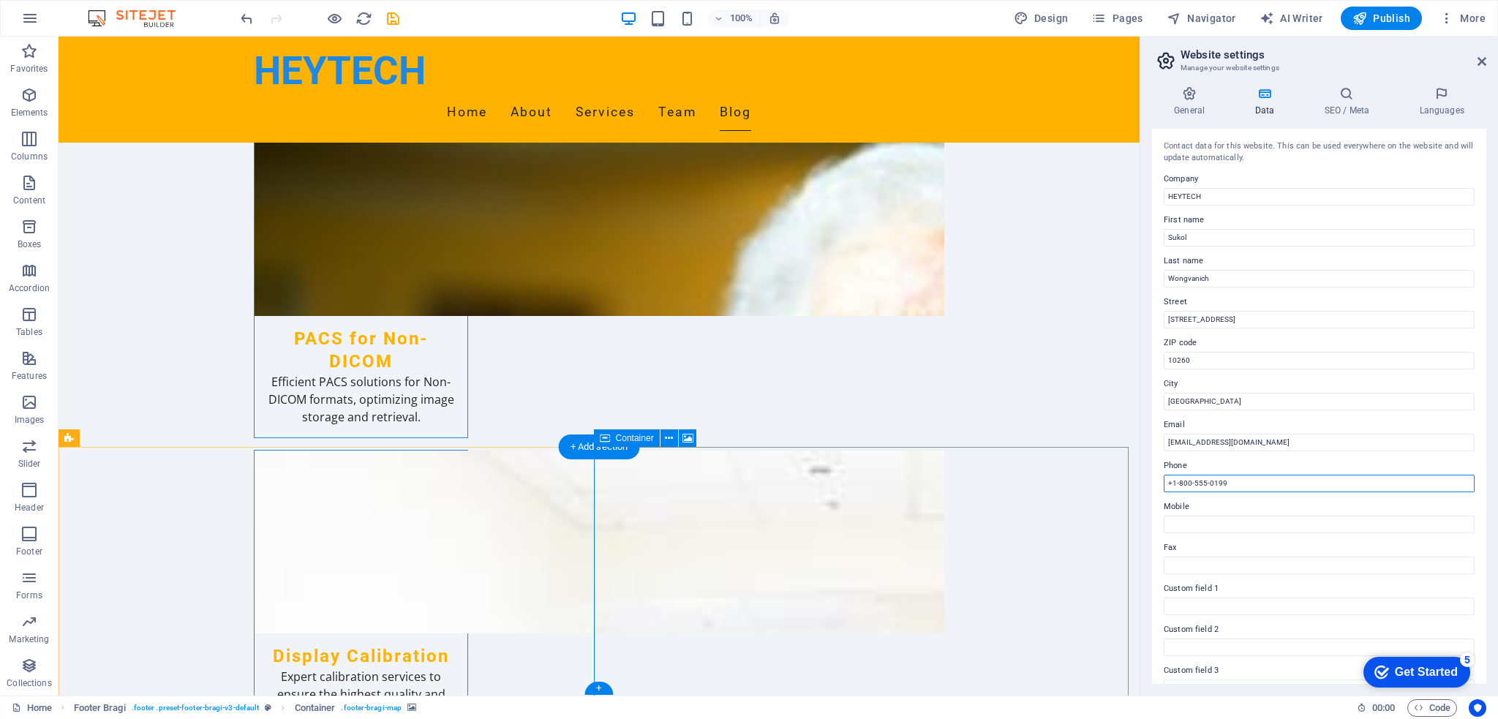
drag, startPoint x: 1353, startPoint y: 519, endPoint x: 1049, endPoint y: 514, distance: 303.5
click at [1300, 508] on label "Mobile" at bounding box center [1319, 507] width 311 height 18
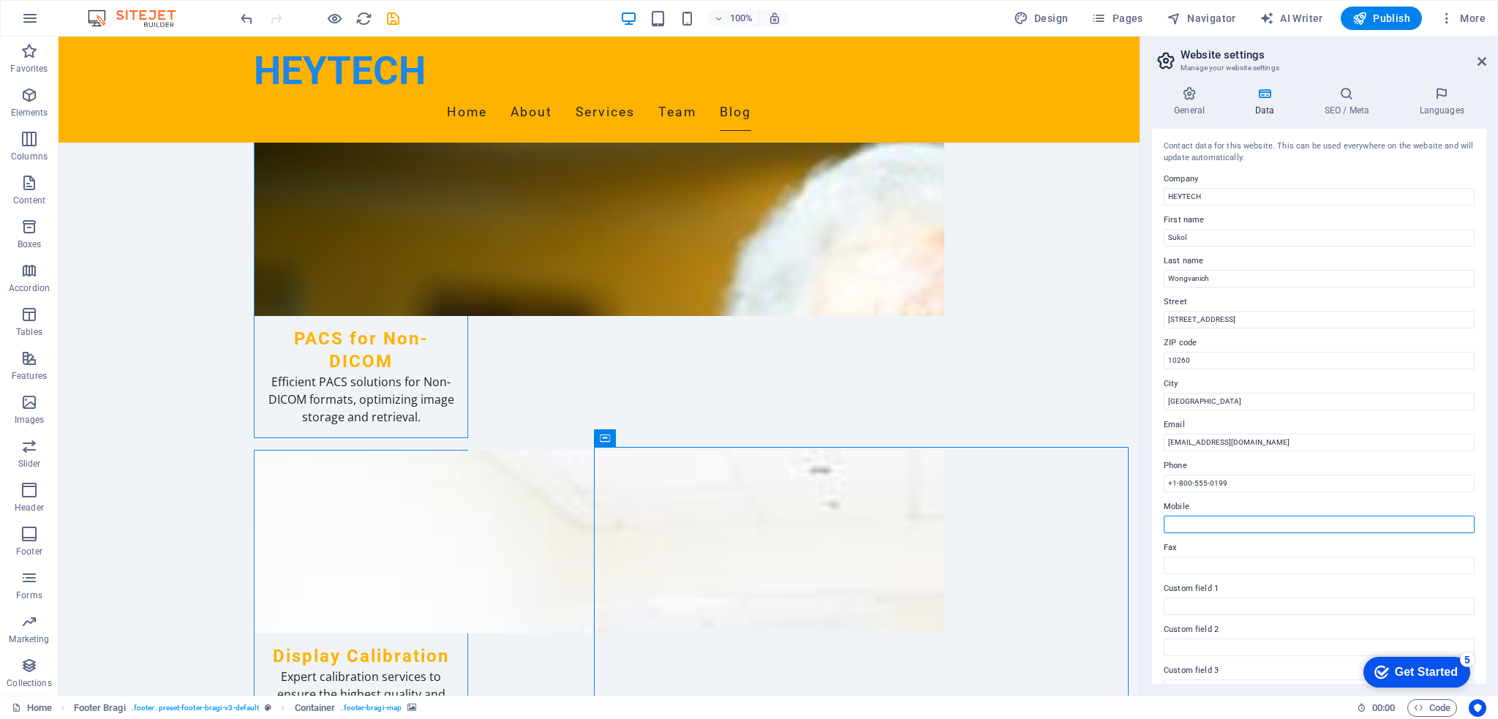
click at [1300, 516] on input "Mobile" at bounding box center [1319, 525] width 311 height 18
click at [667, 440] on icon at bounding box center [669, 438] width 8 height 15
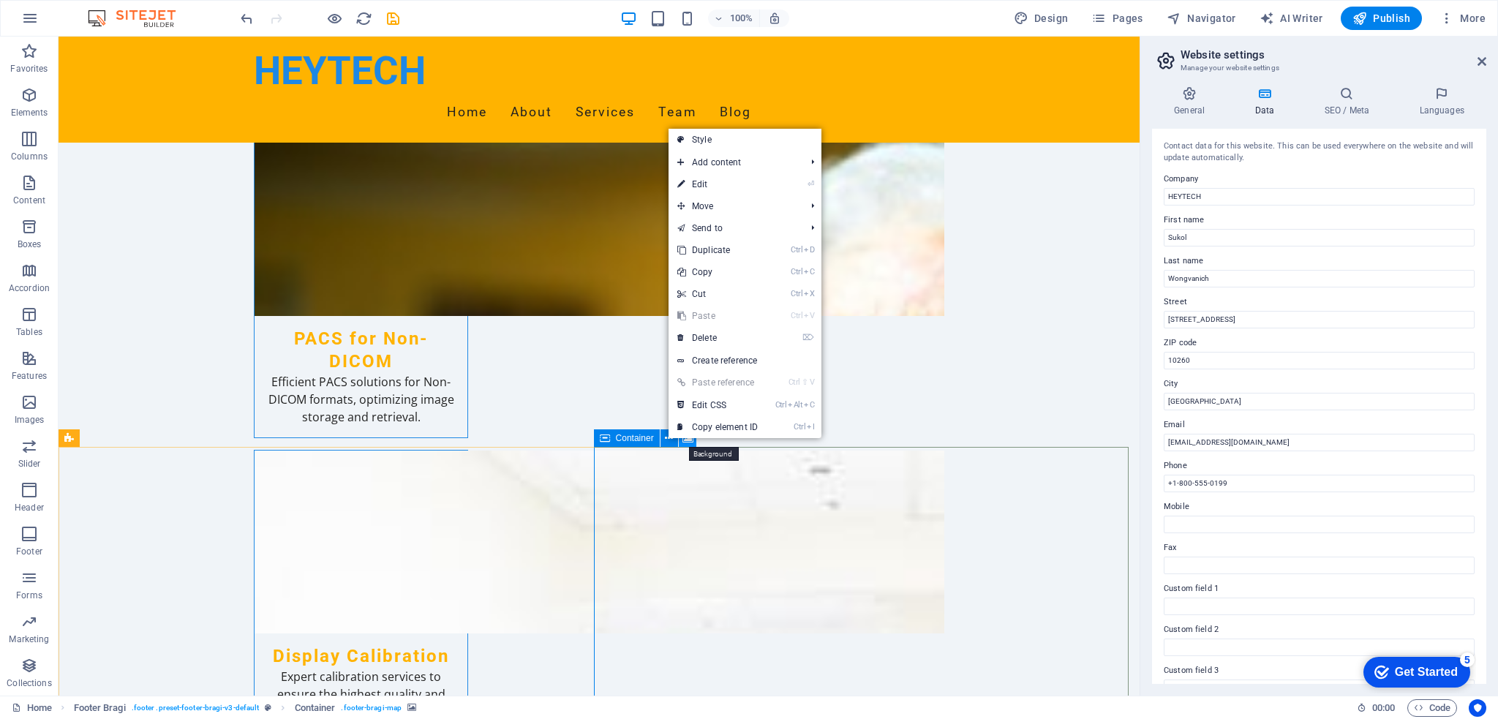
click at [688, 442] on icon at bounding box center [687, 438] width 11 height 15
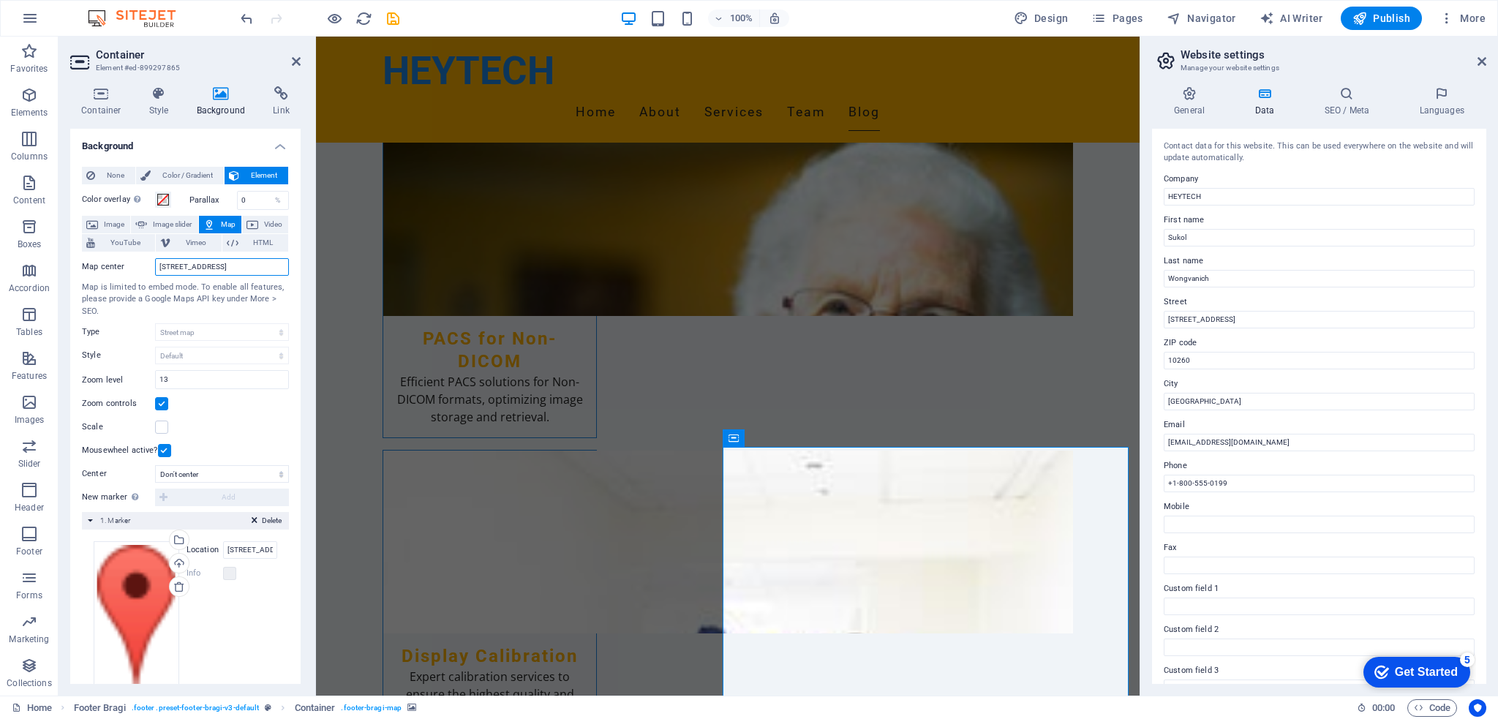
click at [234, 267] on input "[STREET_ADDRESS]" at bounding box center [222, 267] width 134 height 18
drag, startPoint x: 267, startPoint y: 265, endPoint x: 158, endPoint y: 273, distance: 109.2
click at [158, 273] on input "[STREET_ADDRESS]" at bounding box center [222, 267] width 134 height 18
type input "1"
type input "Parkland bangna"
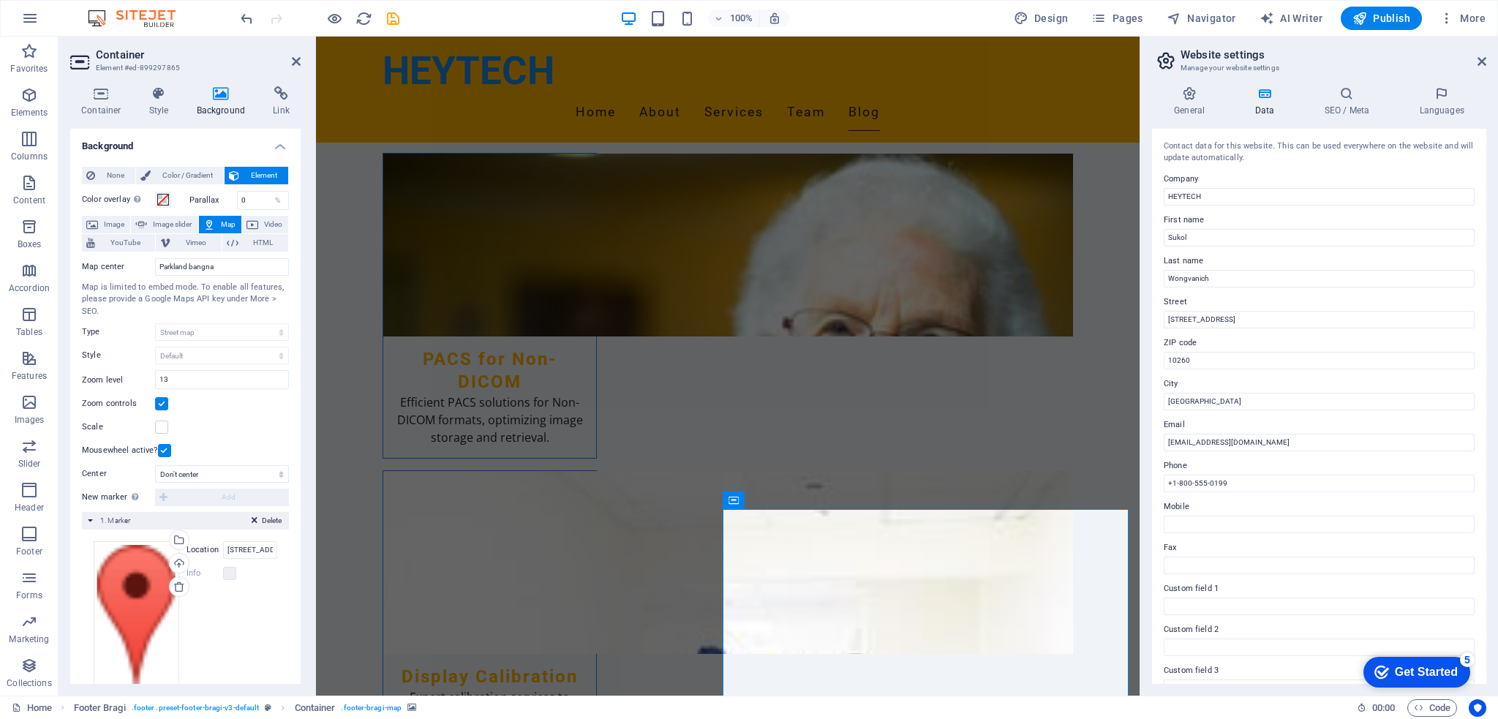
scroll to position [3279, 0]
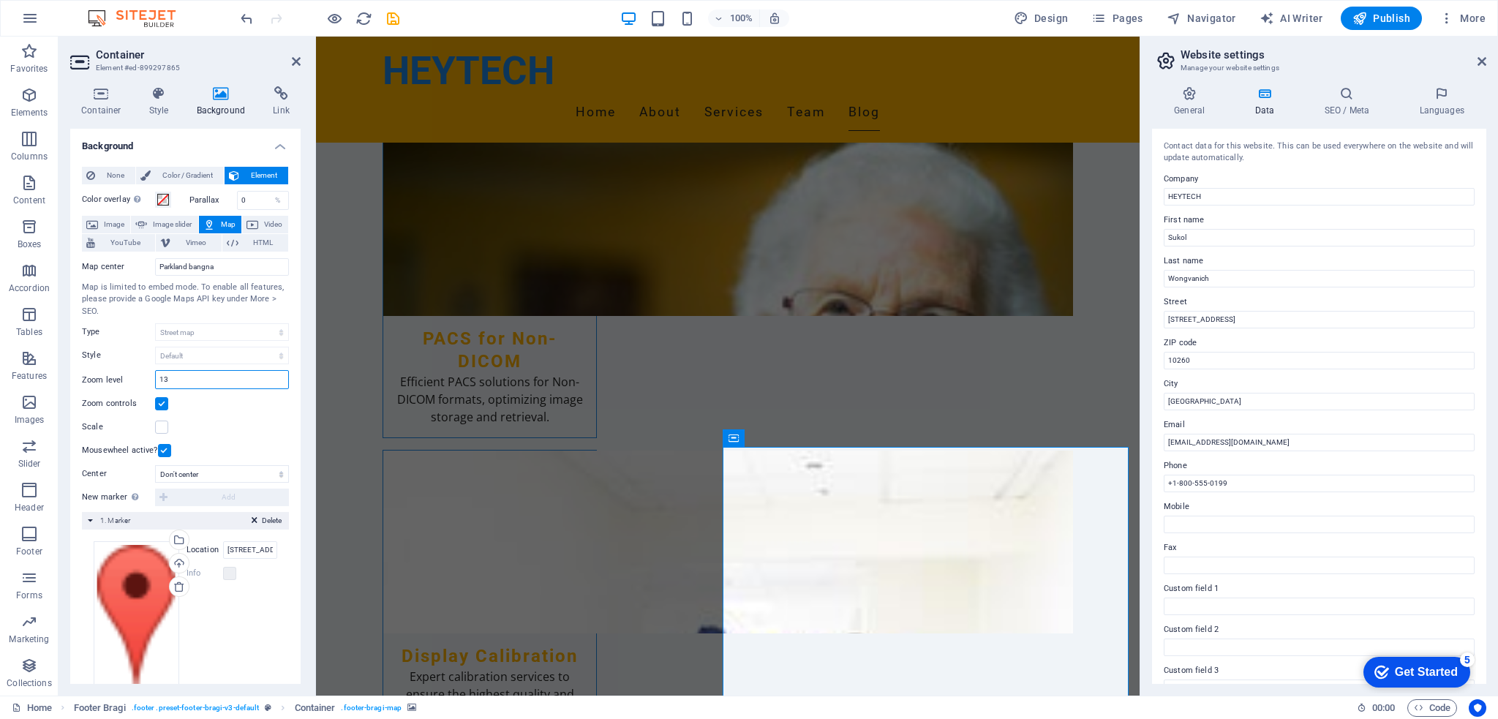
drag, startPoint x: 197, startPoint y: 381, endPoint x: 114, endPoint y: 382, distance: 83.4
click at [114, 382] on div "Zoom level 13" at bounding box center [185, 379] width 207 height 19
drag, startPoint x: 200, startPoint y: 381, endPoint x: 151, endPoint y: 383, distance: 49.0
click at [151, 383] on div "Zoom level 1" at bounding box center [185, 379] width 207 height 19
type input "13"
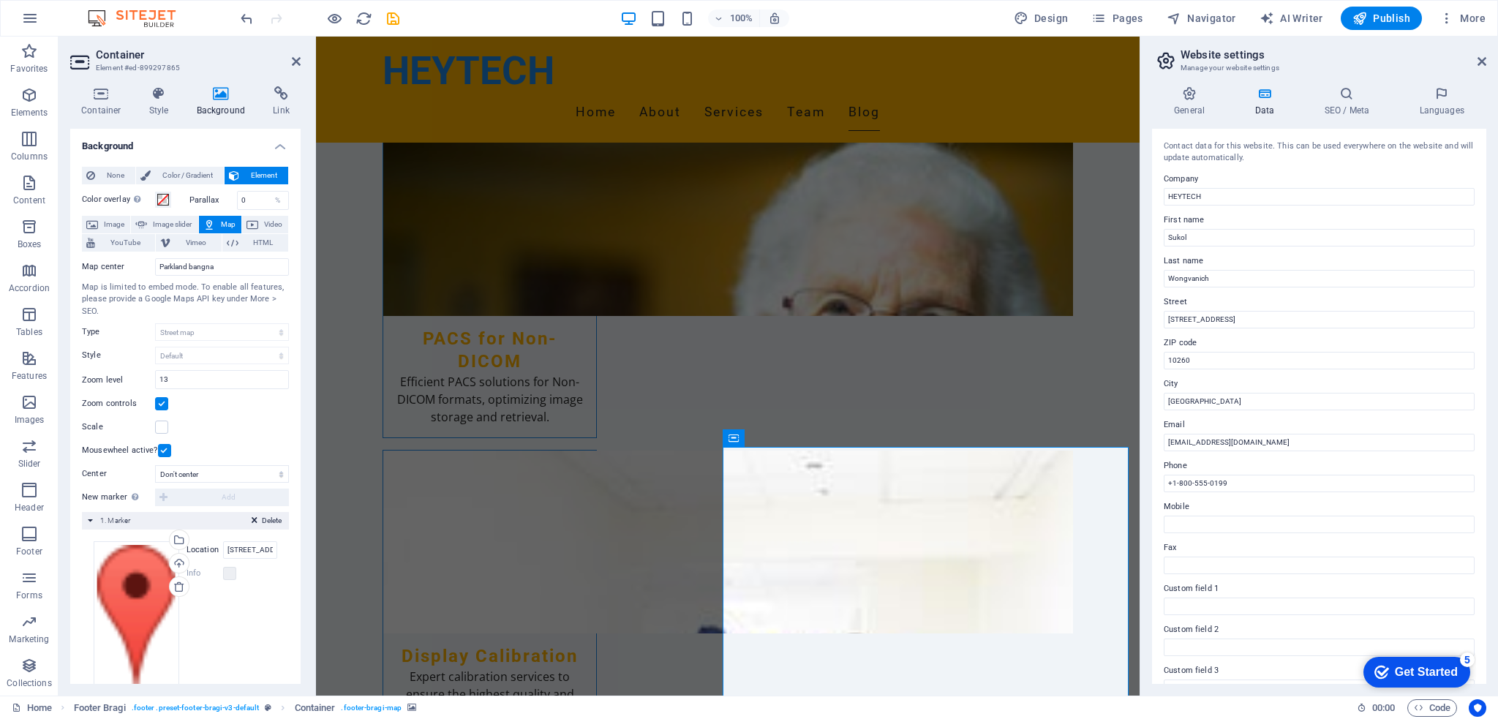
click at [184, 380] on input "13" at bounding box center [222, 380] width 132 height 18
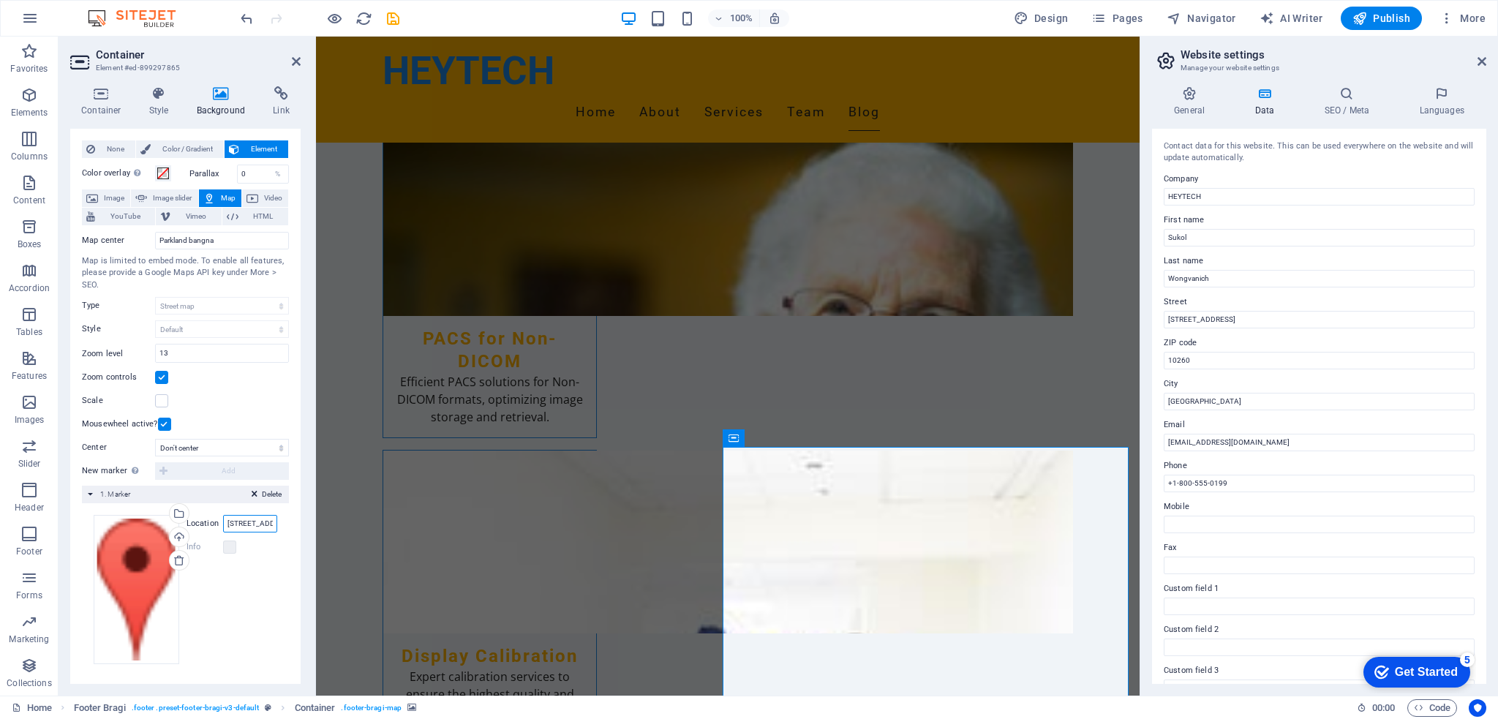
scroll to position [0, 58]
drag, startPoint x: 542, startPoint y: 562, endPoint x: 321, endPoint y: 529, distance: 223.3
type input "Parkland bangna"
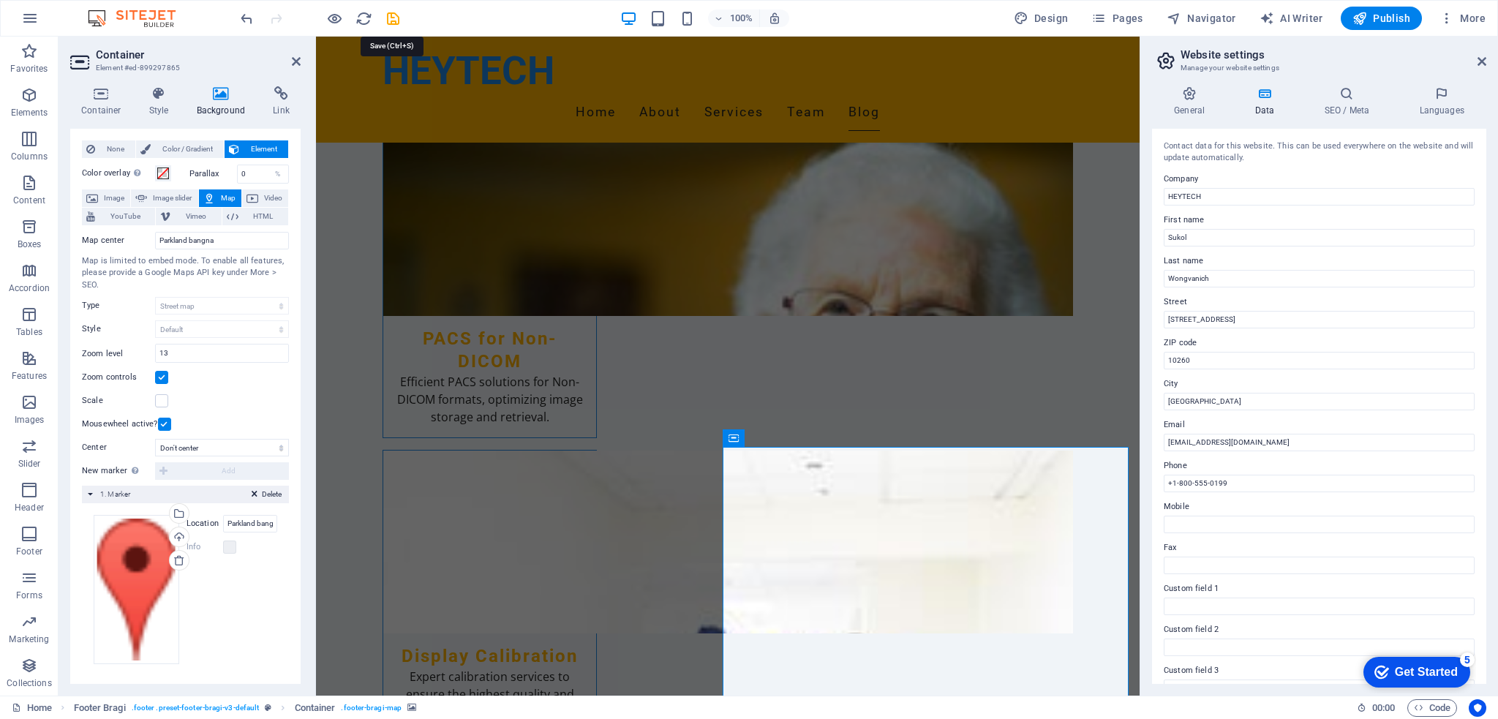
click at [389, 23] on icon "save" at bounding box center [393, 18] width 17 height 17
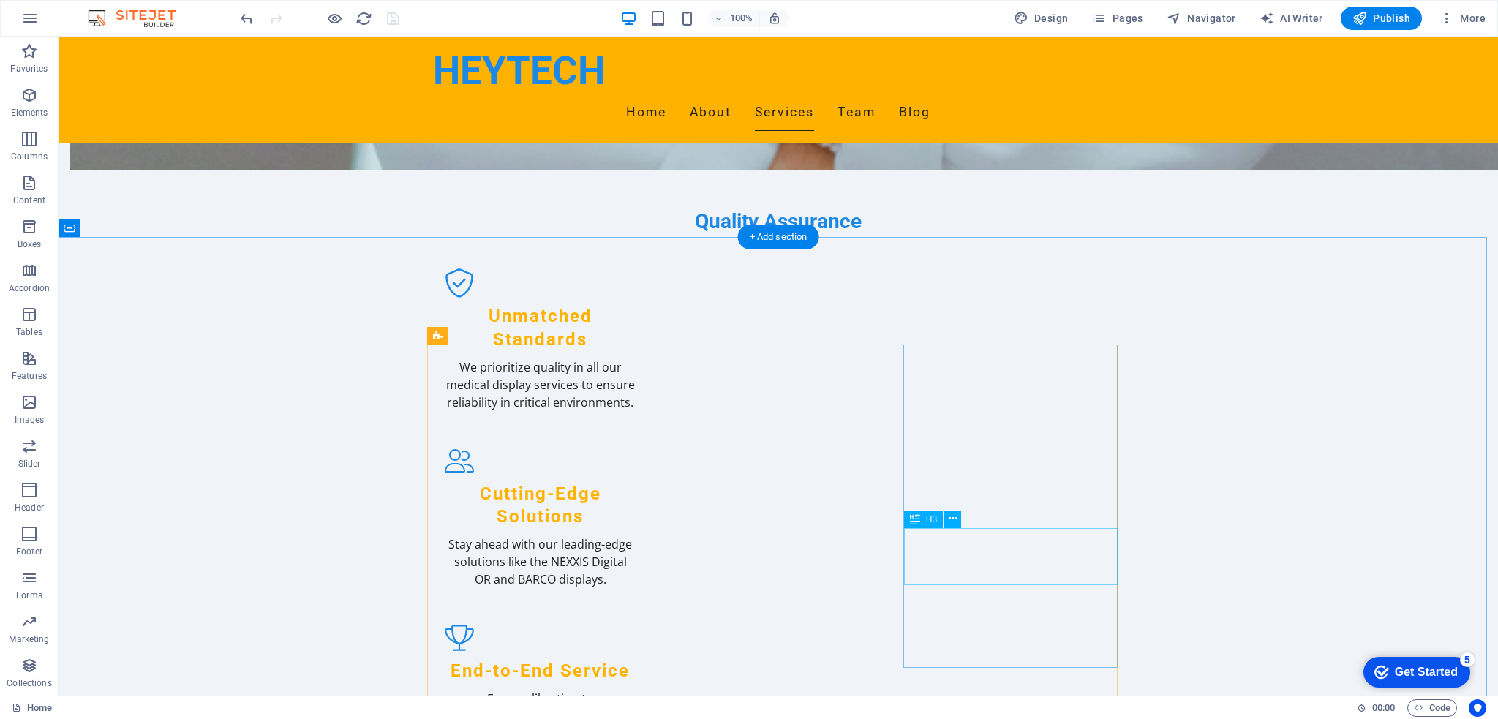
scroll to position [1670, 0]
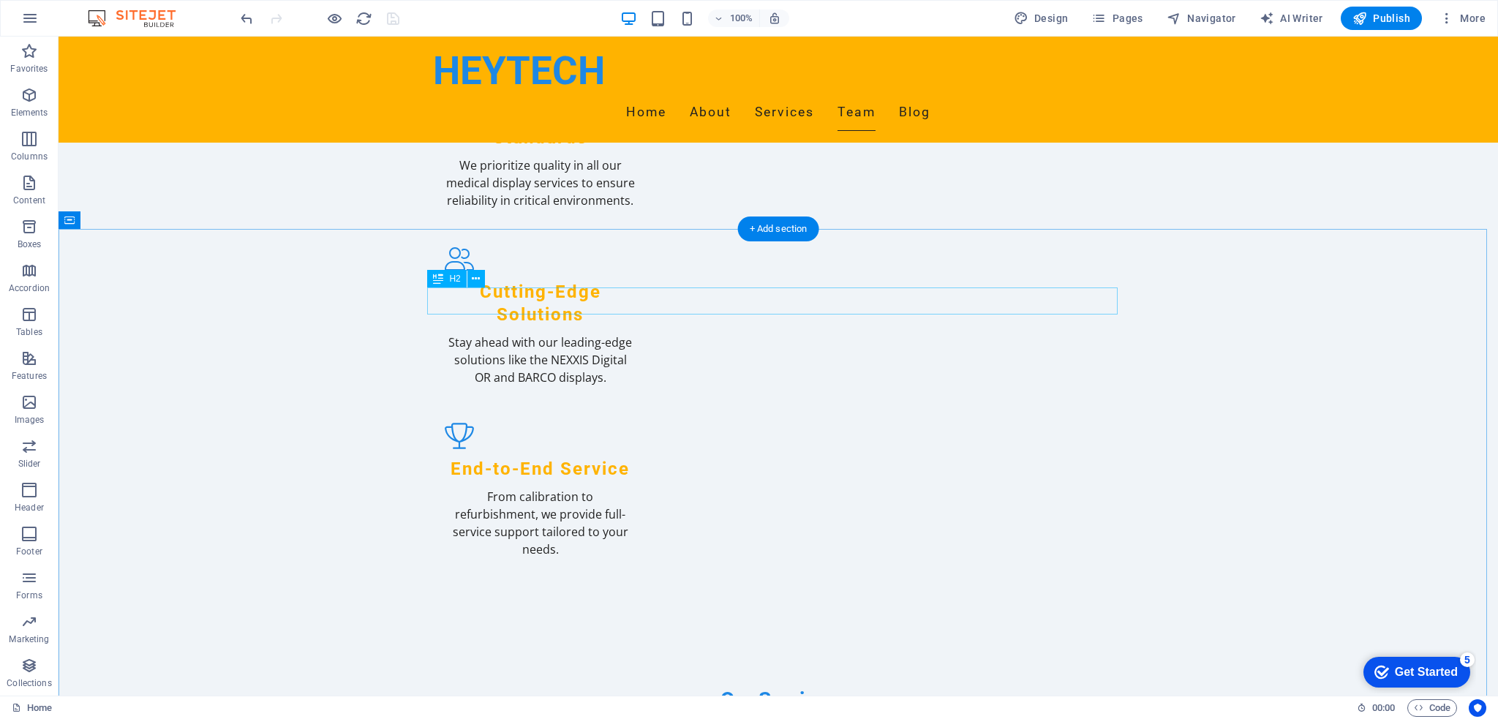
drag, startPoint x: 768, startPoint y: 303, endPoint x: 511, endPoint y: 303, distance: 256.7
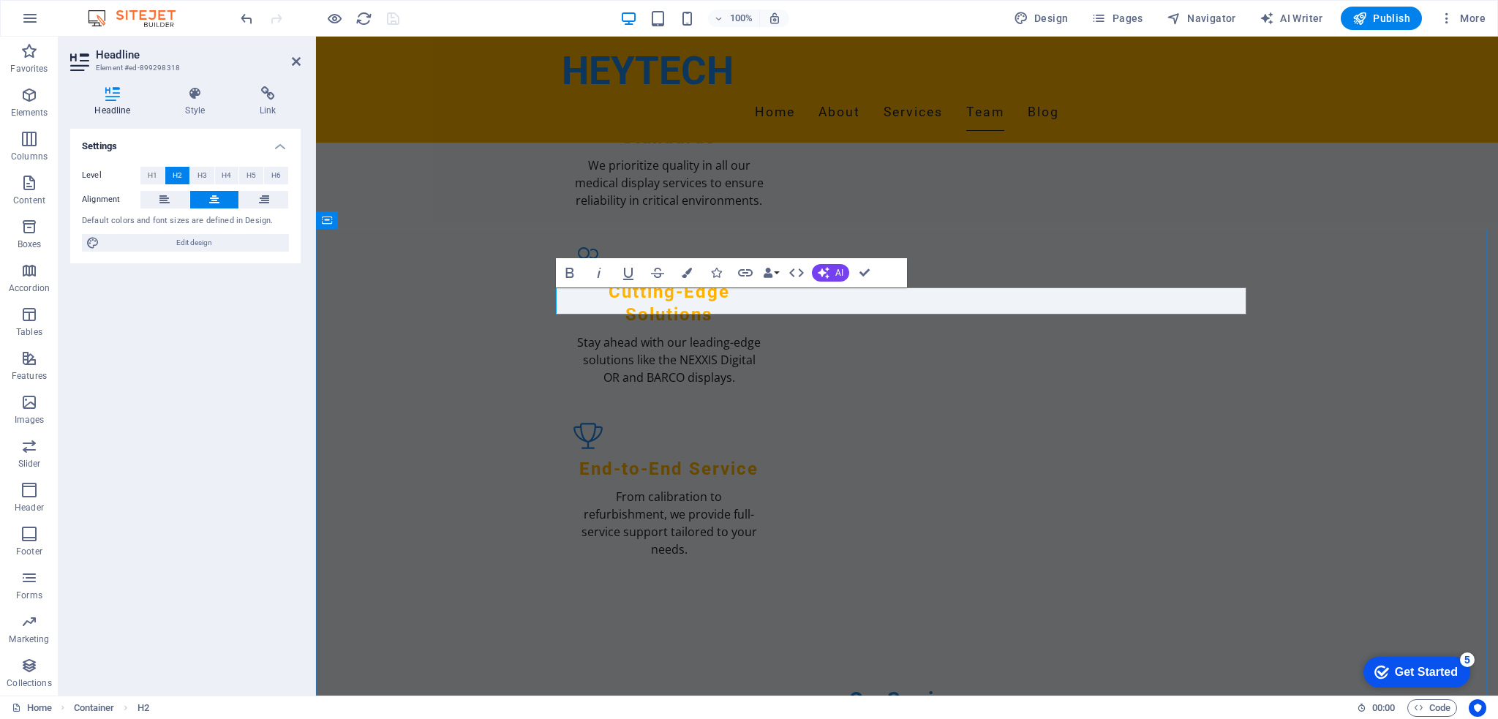
drag, startPoint x: 977, startPoint y: 300, endPoint x: 915, endPoint y: 302, distance: 62.2
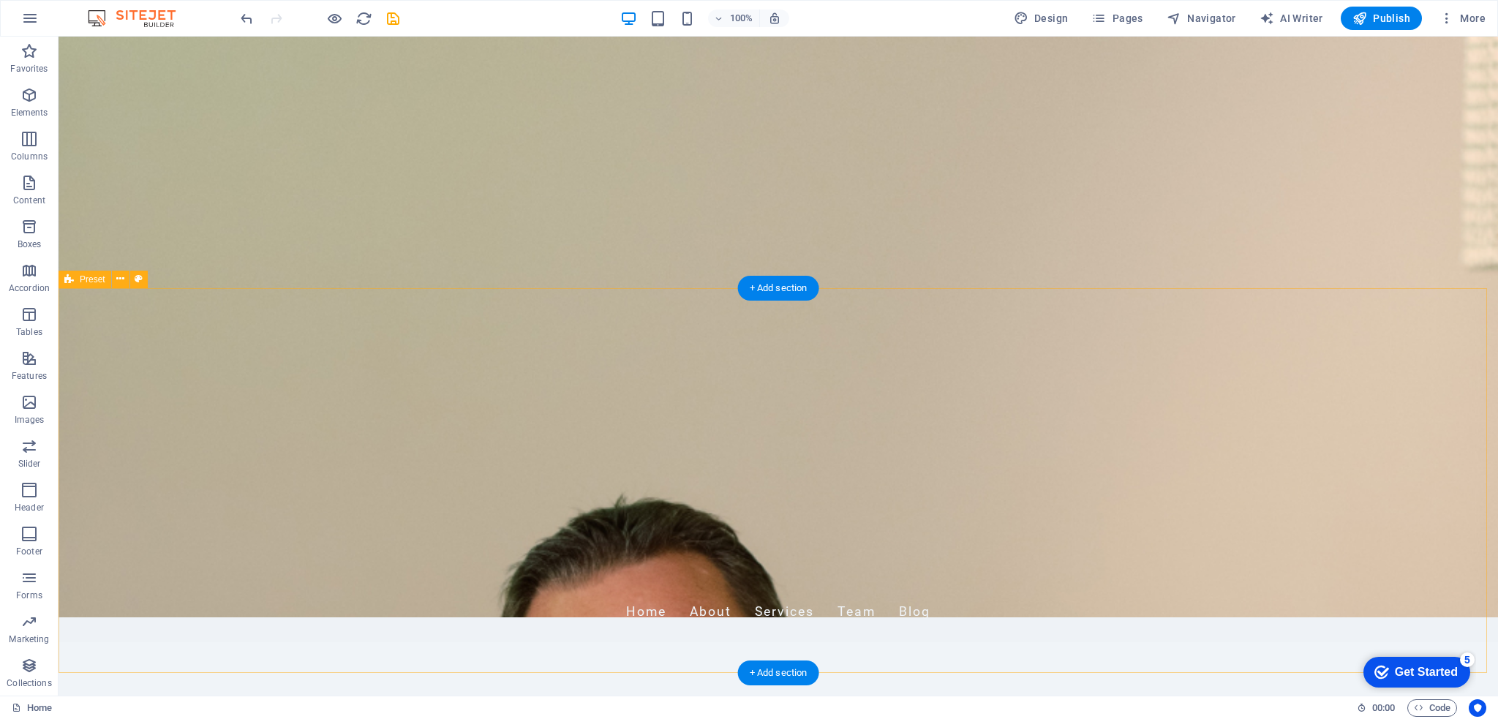
scroll to position [0, 0]
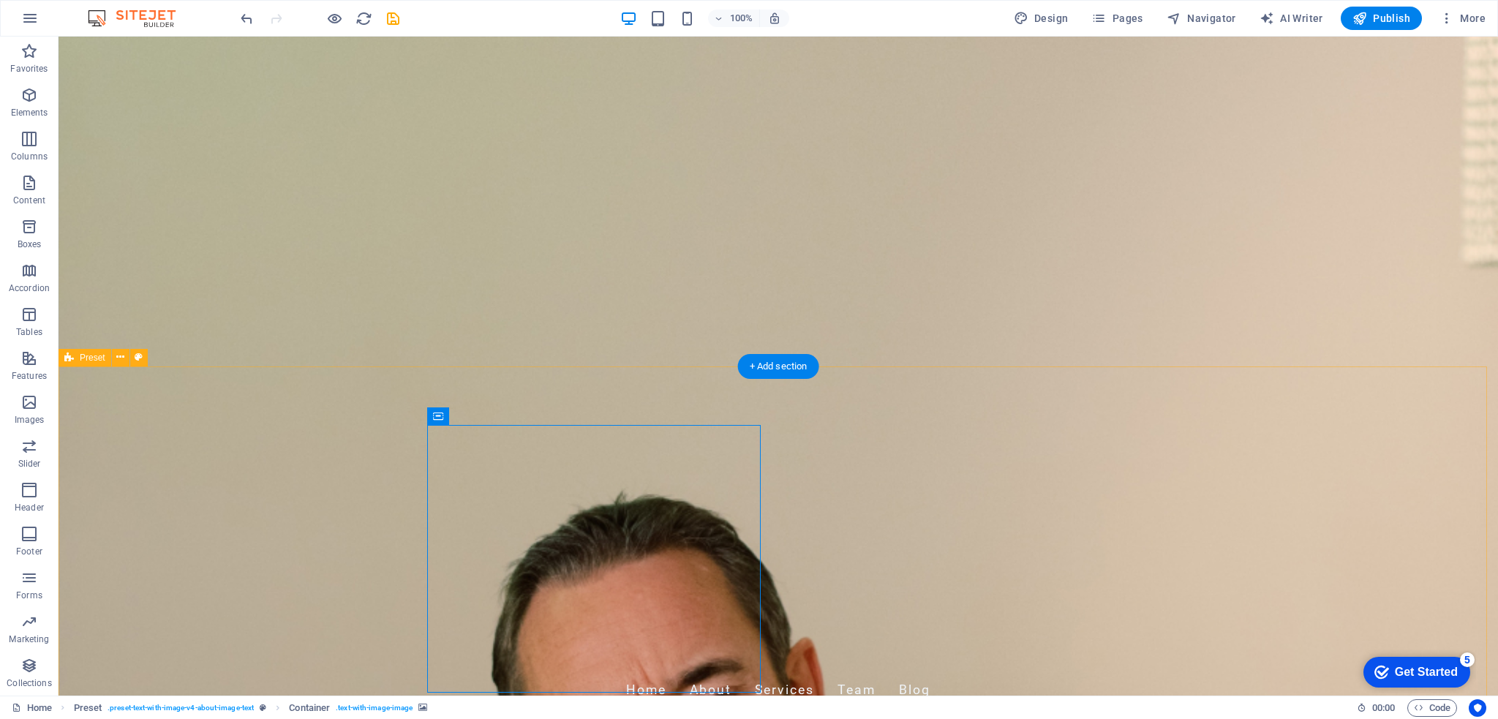
scroll to position [146, 0]
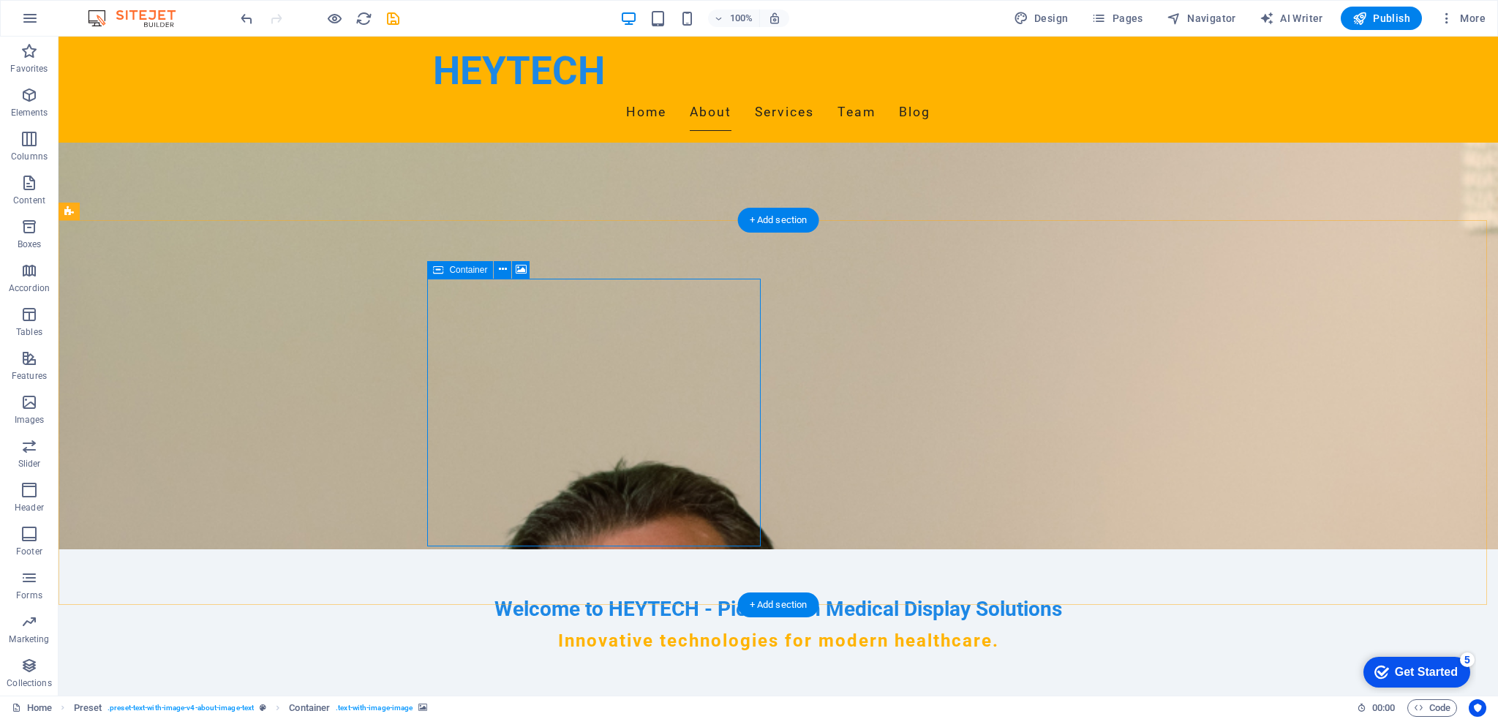
click at [527, 268] on icon at bounding box center [521, 269] width 11 height 15
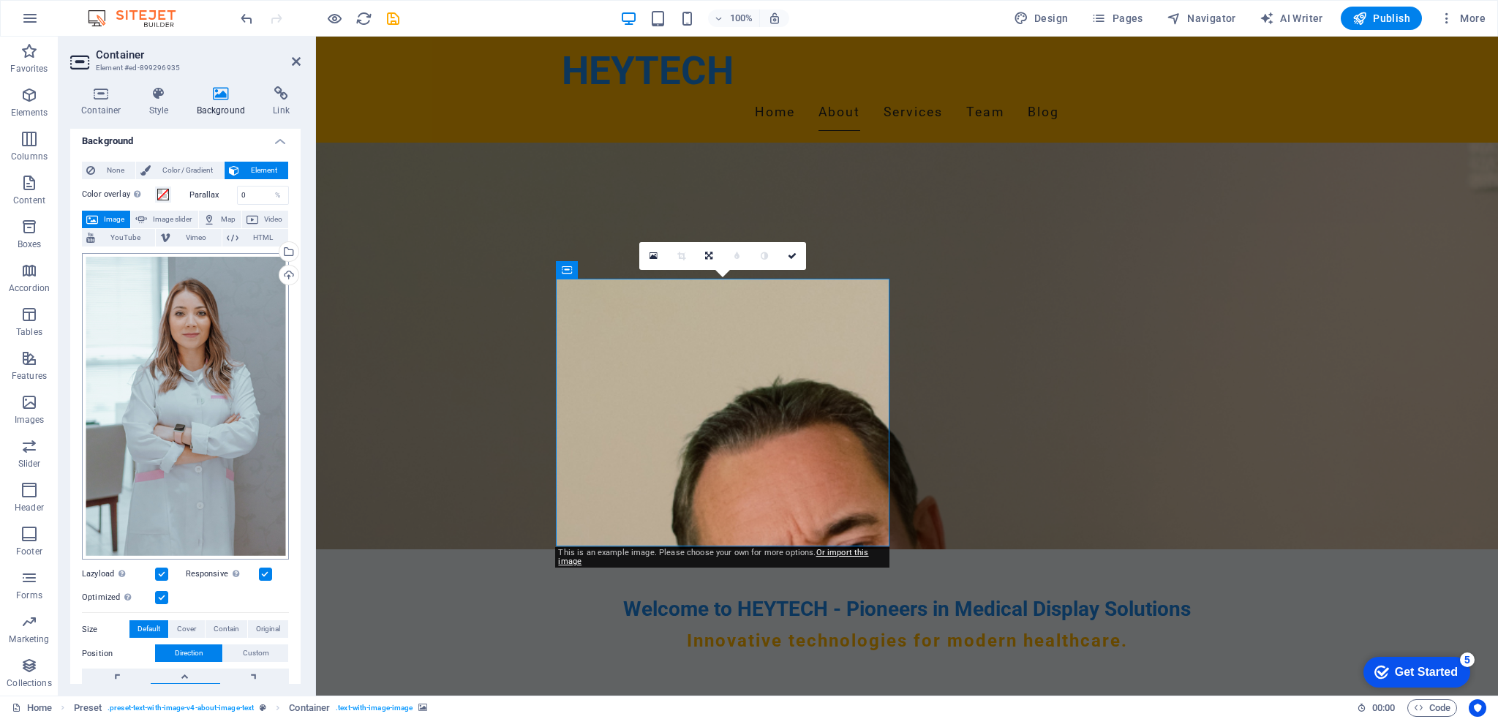
scroll to position [0, 0]
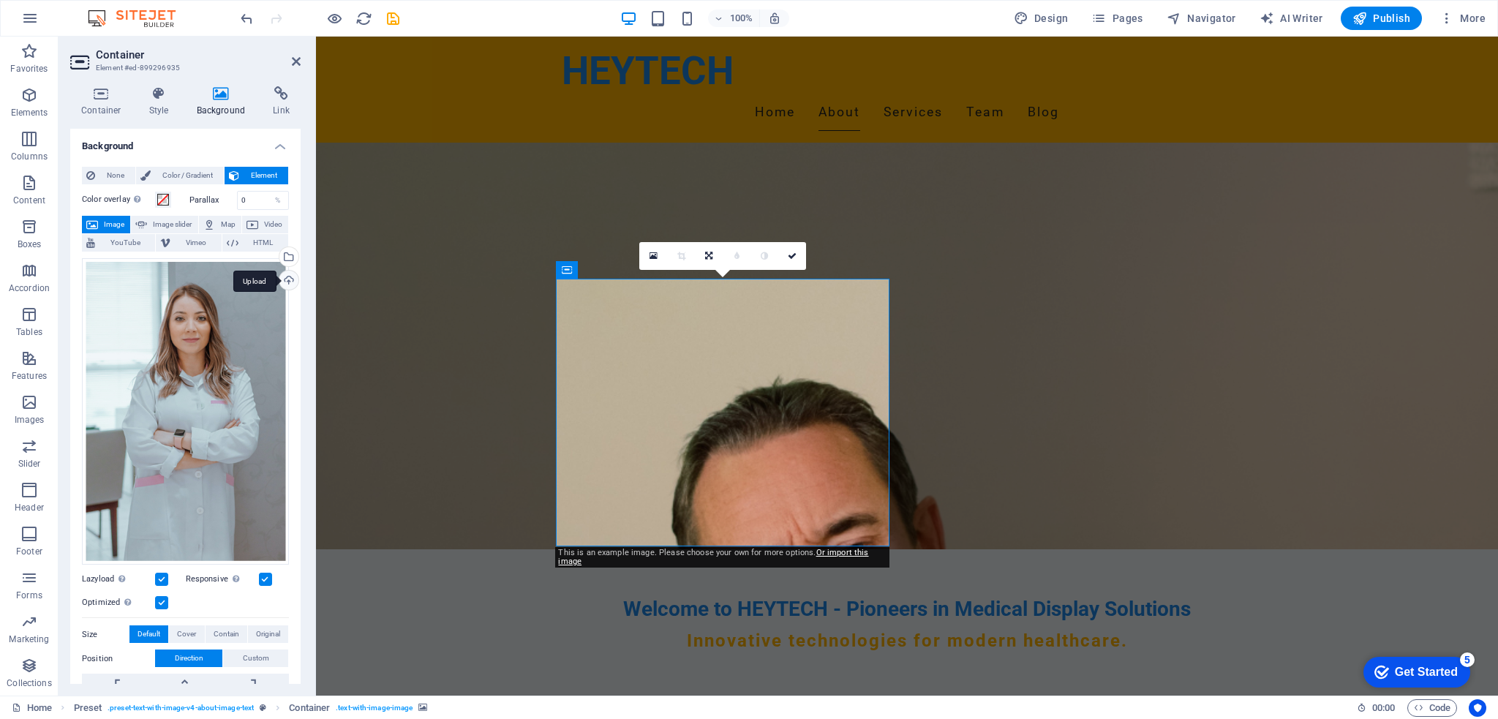
click at [288, 280] on div "Upload" at bounding box center [287, 282] width 22 height 22
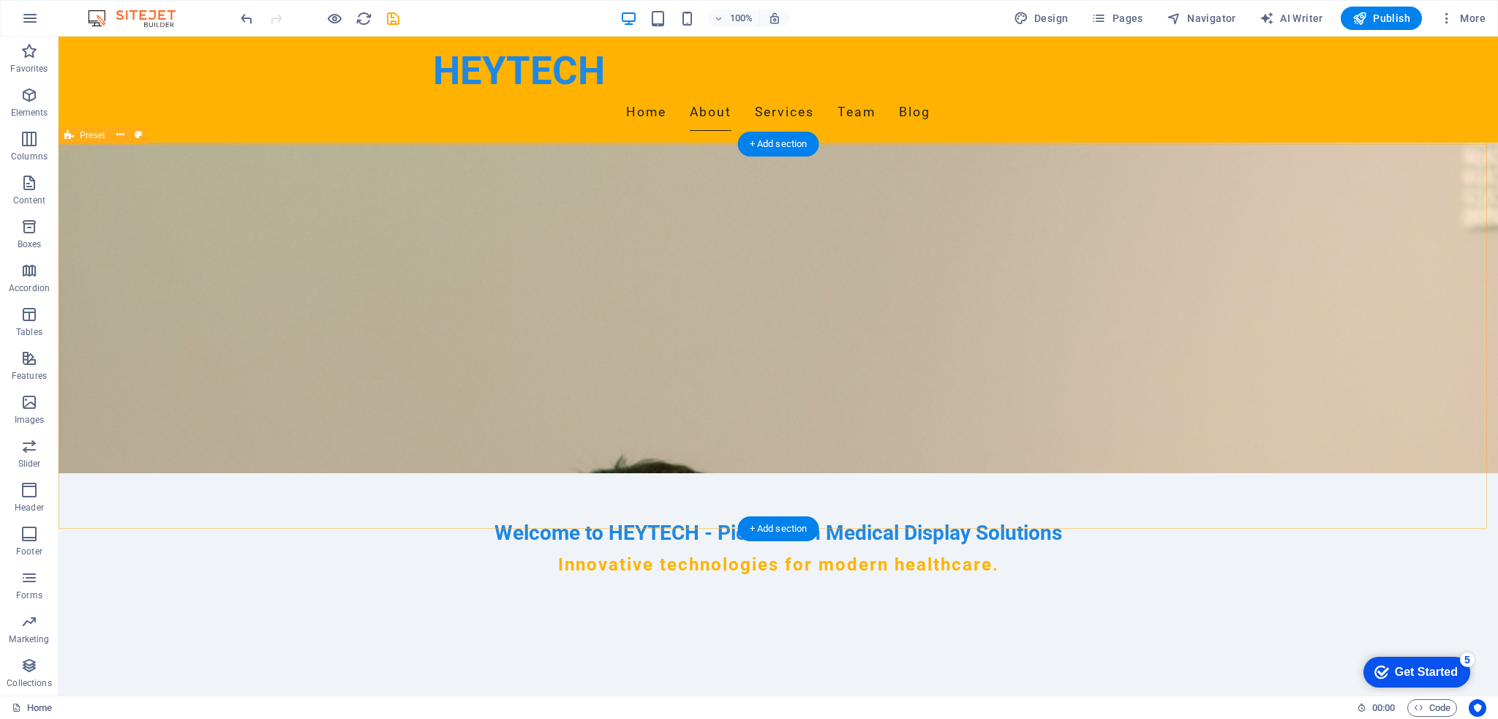
scroll to position [146, 0]
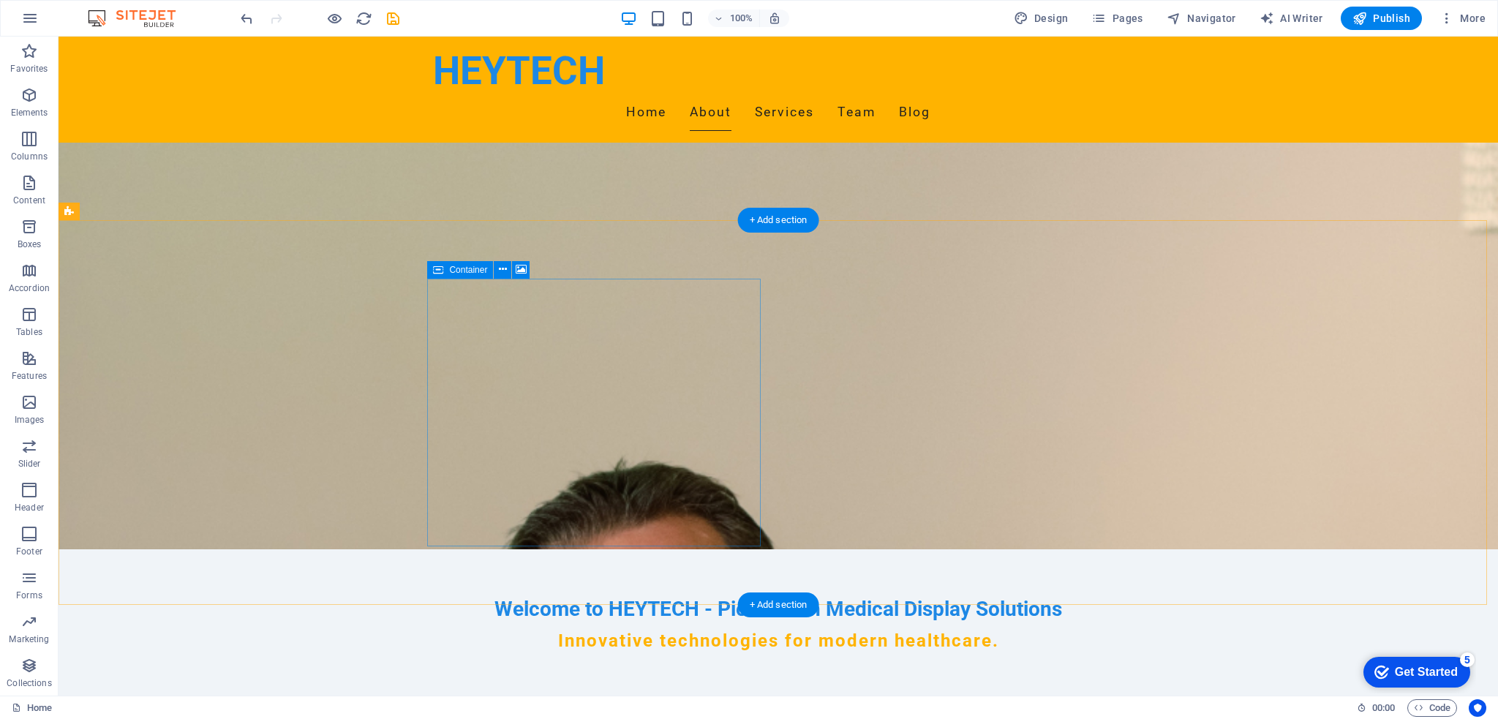
click at [453, 275] on div "Container" at bounding box center [460, 270] width 66 height 18
click at [455, 266] on span "Container" at bounding box center [468, 269] width 38 height 9
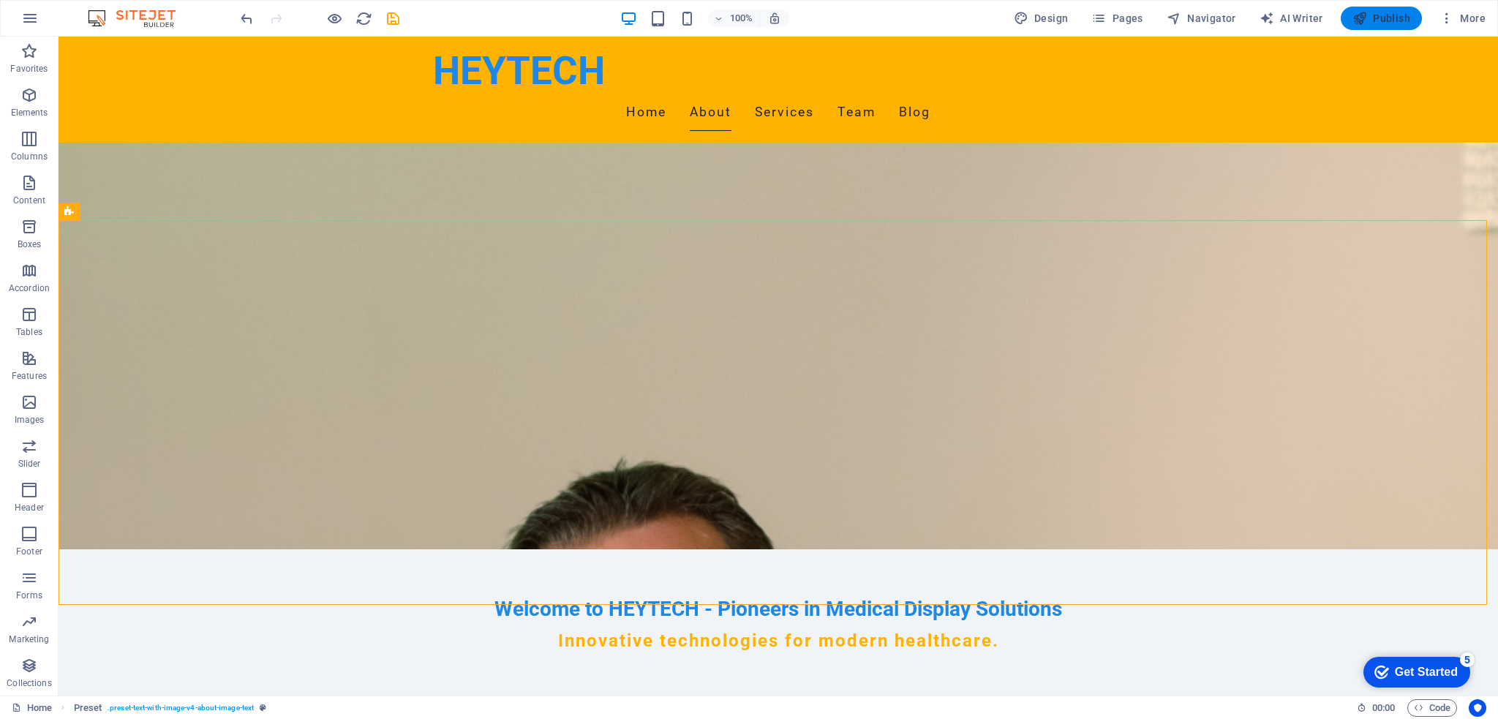
click at [1371, 20] on span "Publish" at bounding box center [1381, 18] width 58 height 15
